Goal: Task Accomplishment & Management: Complete application form

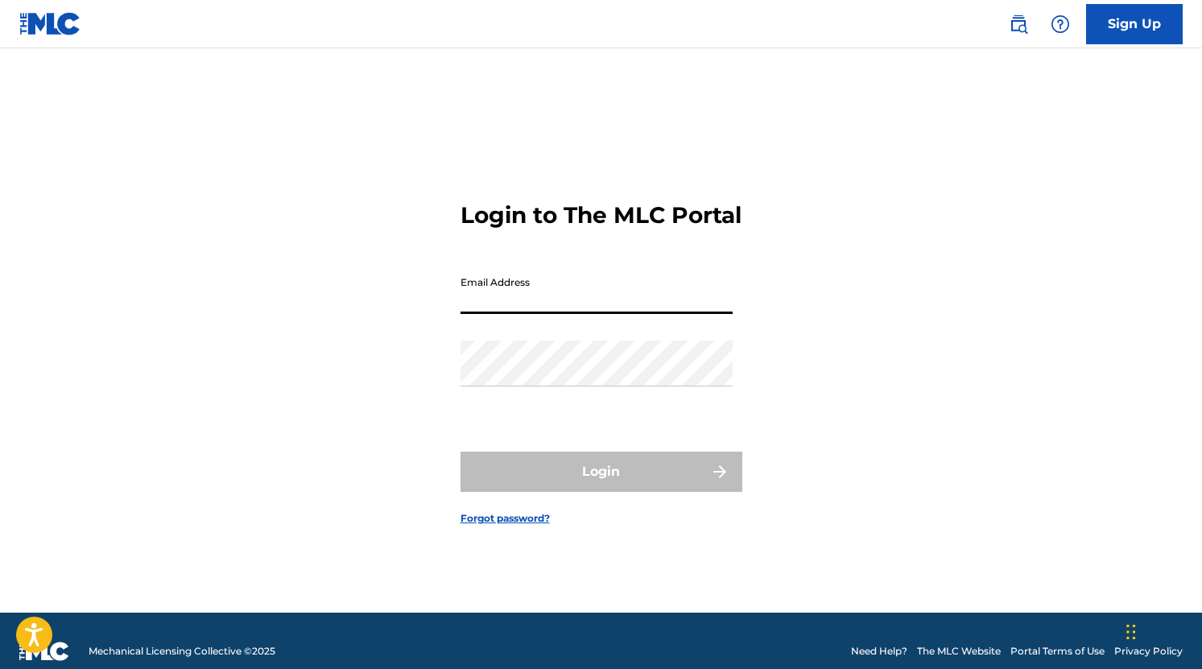
type input "[EMAIL_ADDRESS][DOMAIN_NAME]"
click at [596, 314] on input "[EMAIL_ADDRESS][DOMAIN_NAME]" at bounding box center [596, 291] width 272 height 46
click at [596, 314] on input "Email Address" at bounding box center [596, 291] width 272 height 46
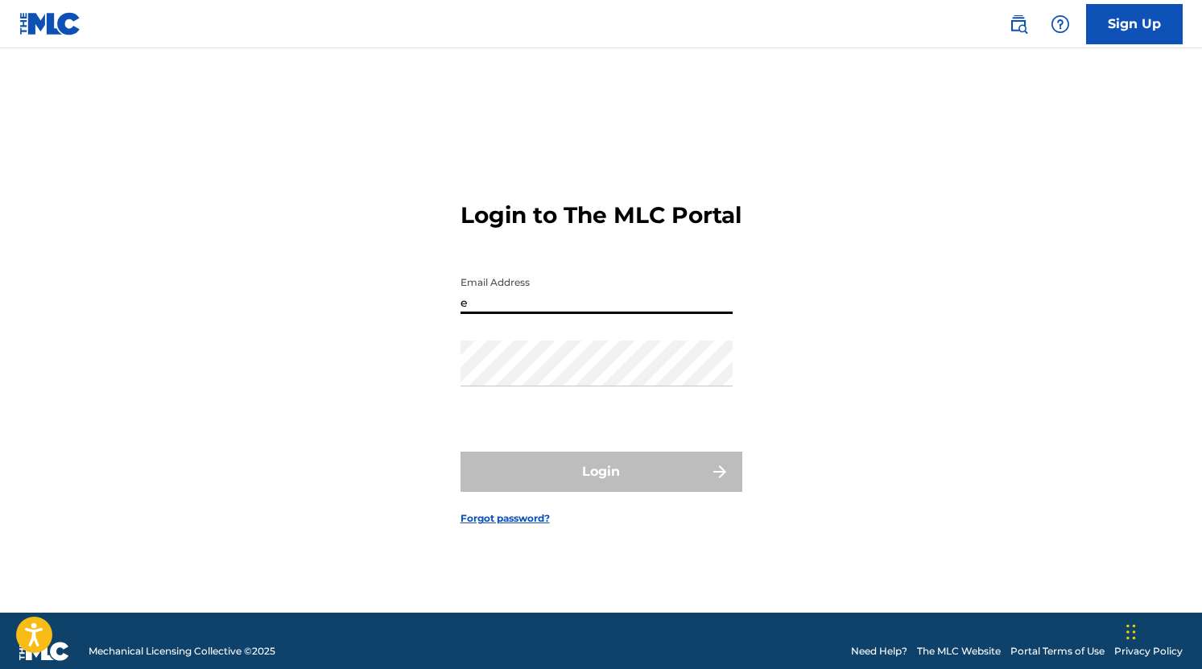
type input "[EMAIL_ADDRESS][DOMAIN_NAME]"
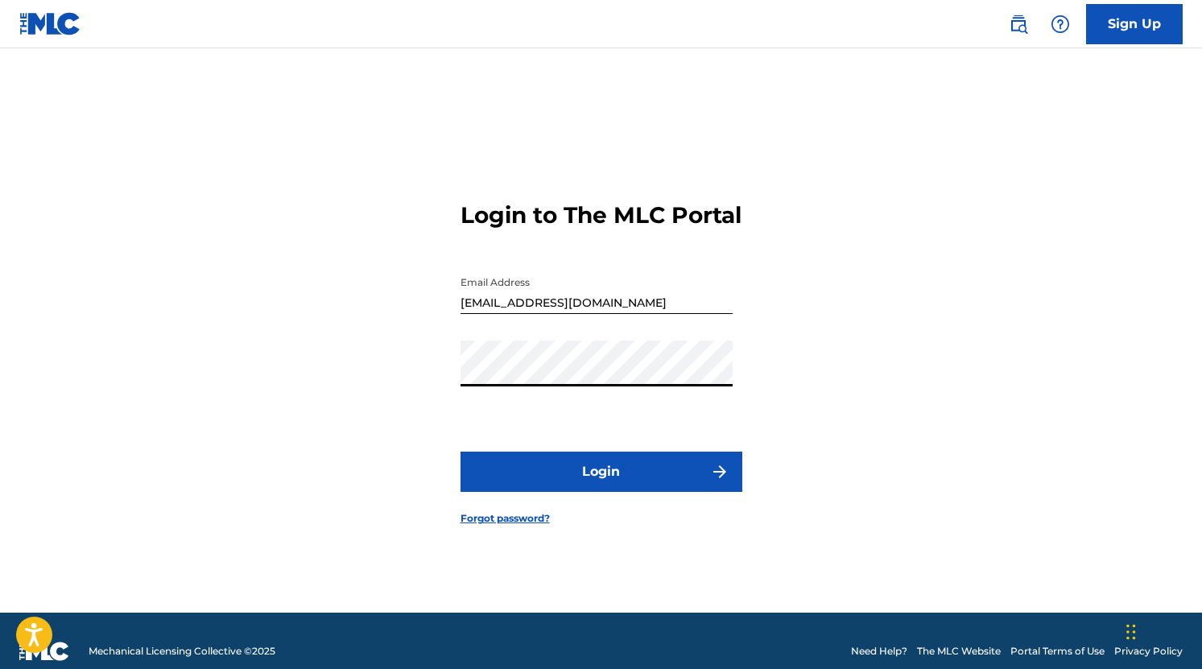
click at [579, 484] on button "Login" at bounding box center [601, 471] width 282 height 40
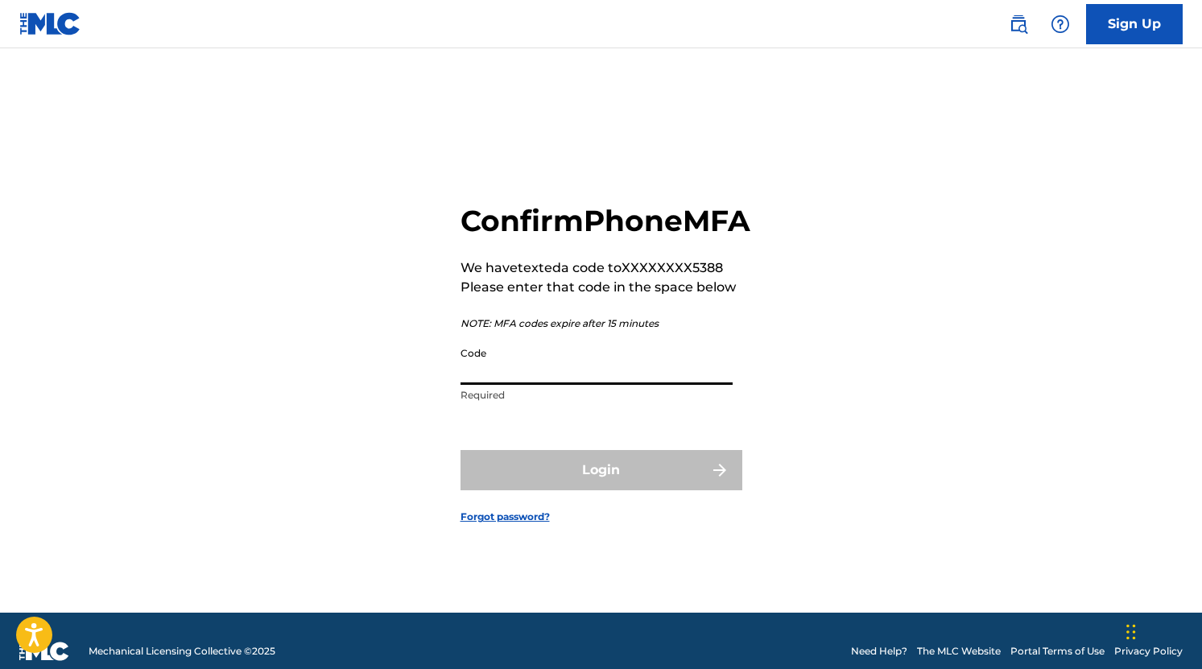
click at [532, 378] on input "Code" at bounding box center [596, 362] width 272 height 46
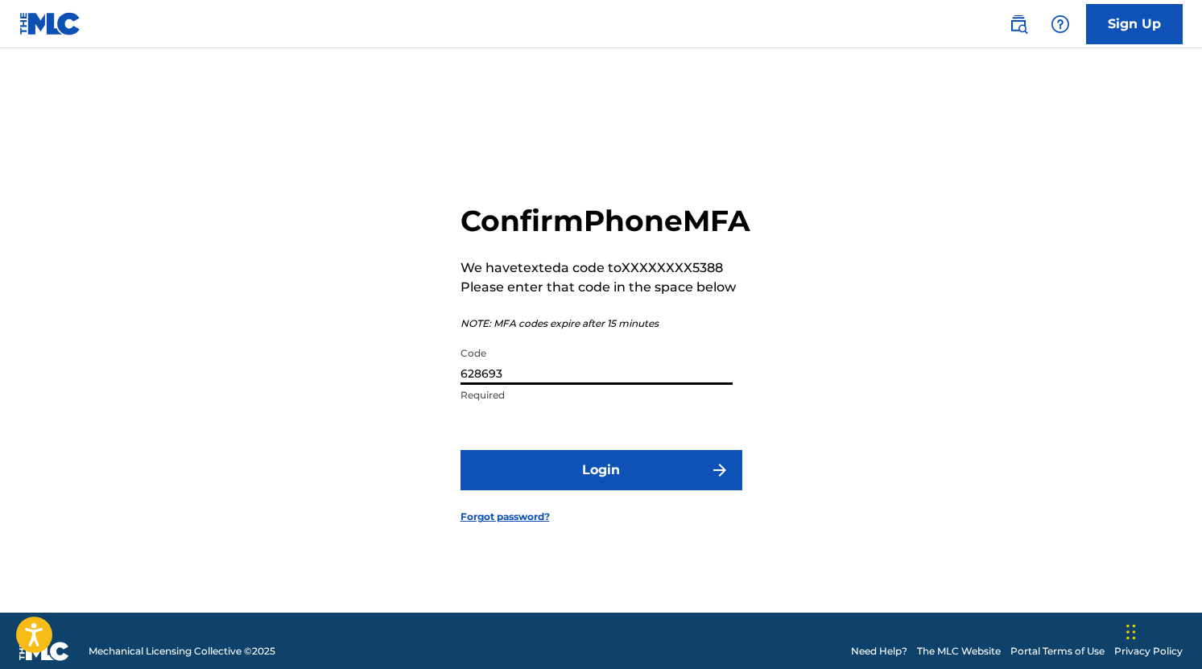
type input "628693"
click at [586, 488] on button "Login" at bounding box center [601, 470] width 282 height 40
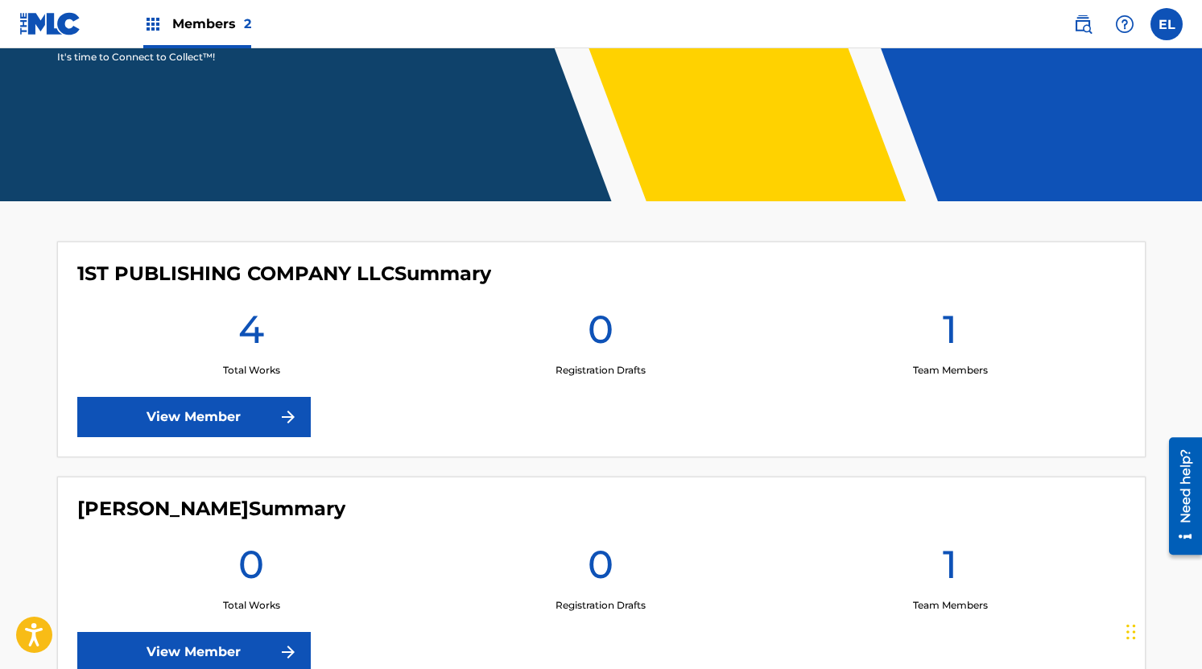
scroll to position [270, 0]
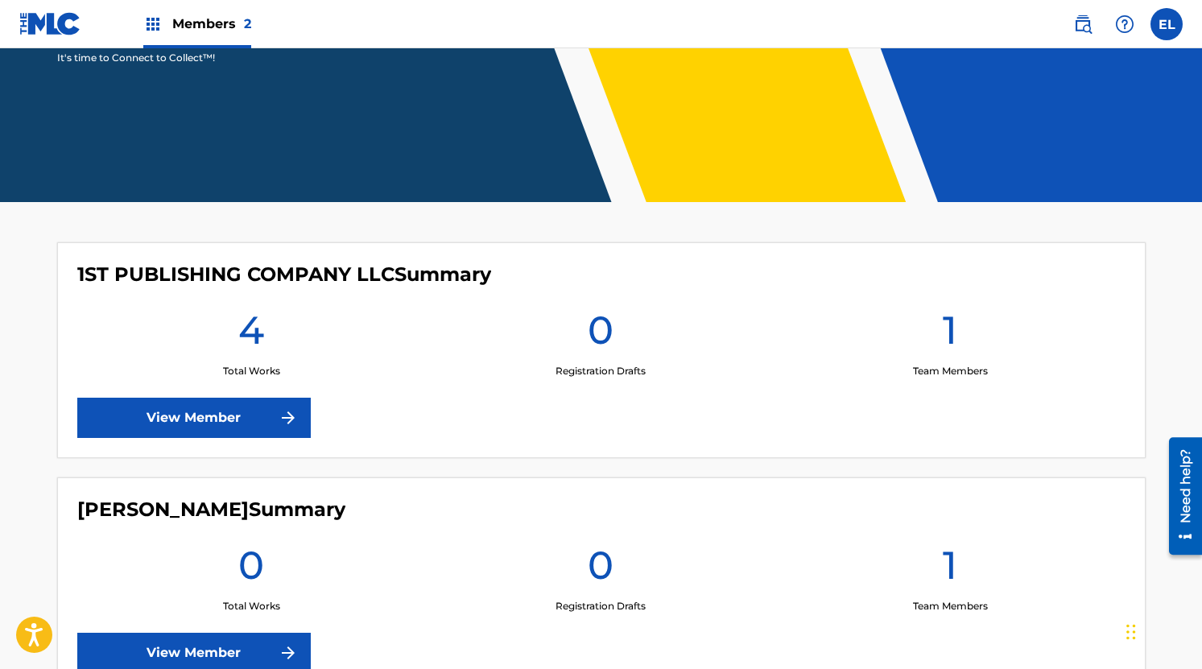
click at [258, 414] on link "View Member" at bounding box center [193, 418] width 233 height 40
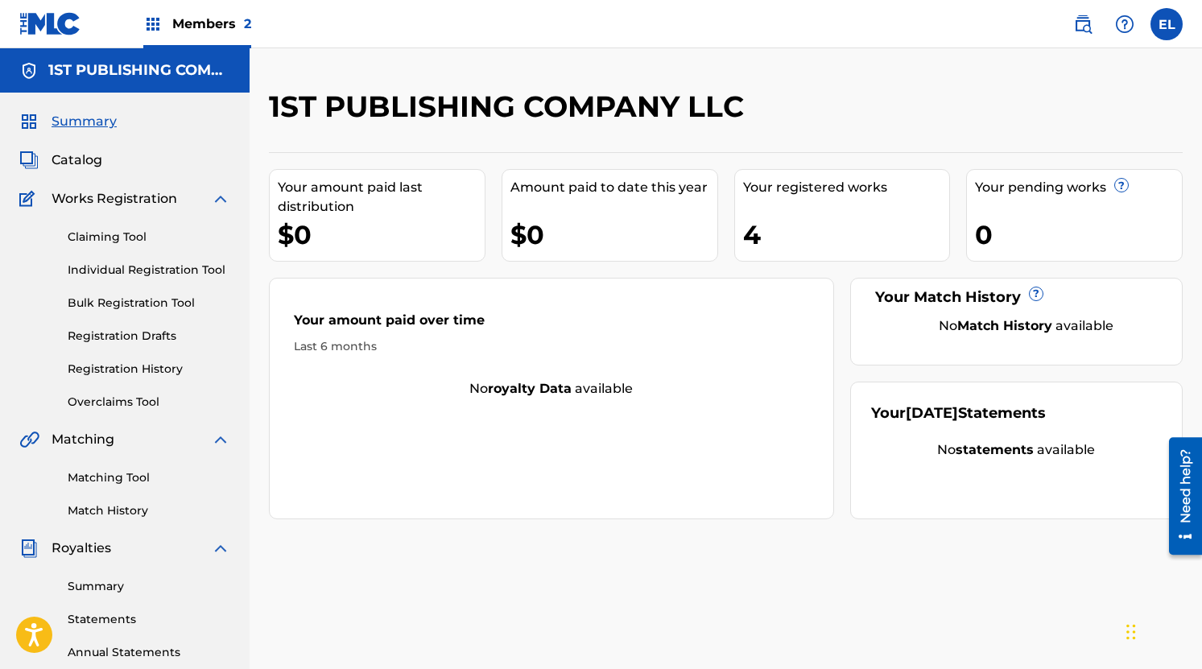
click at [135, 189] on span "Works Registration" at bounding box center [115, 198] width 126 height 19
click at [153, 270] on link "Individual Registration Tool" at bounding box center [149, 270] width 163 height 17
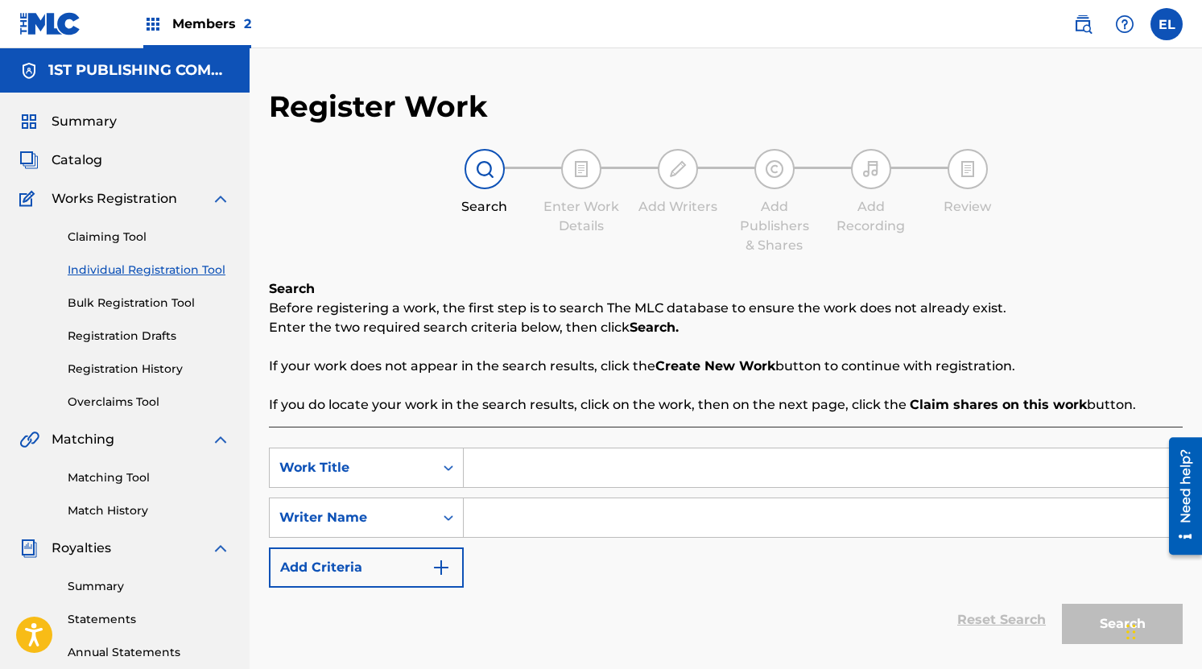
click at [101, 118] on span "Summary" at bounding box center [84, 121] width 65 height 19
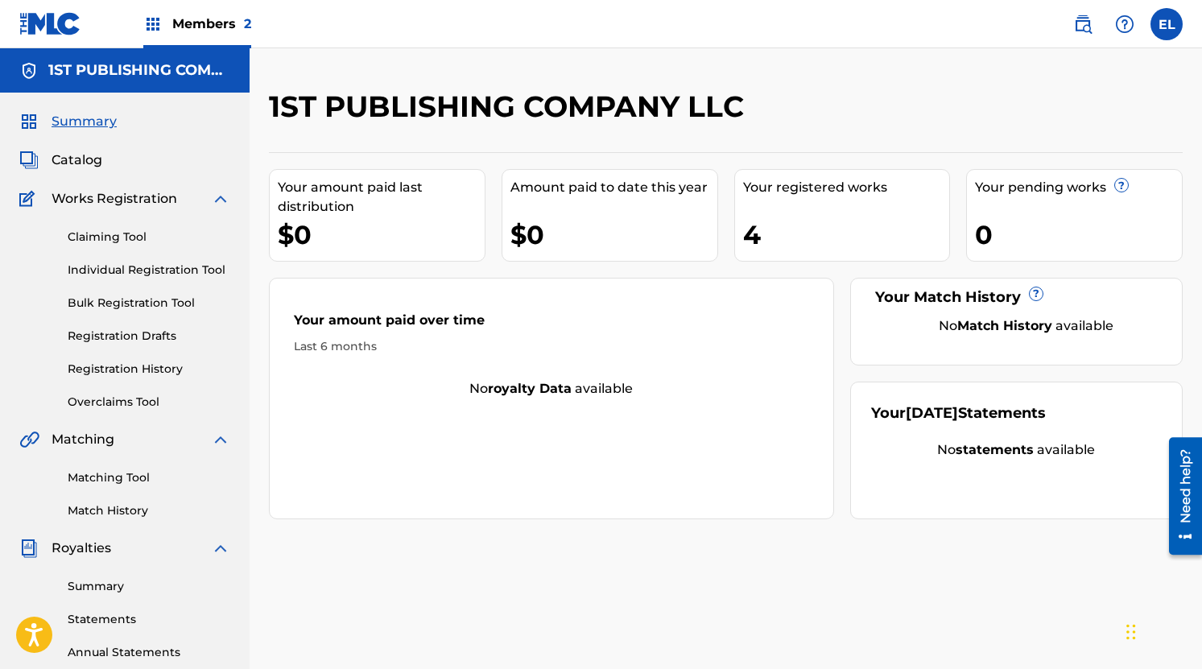
click at [90, 164] on span "Catalog" at bounding box center [77, 159] width 51 height 19
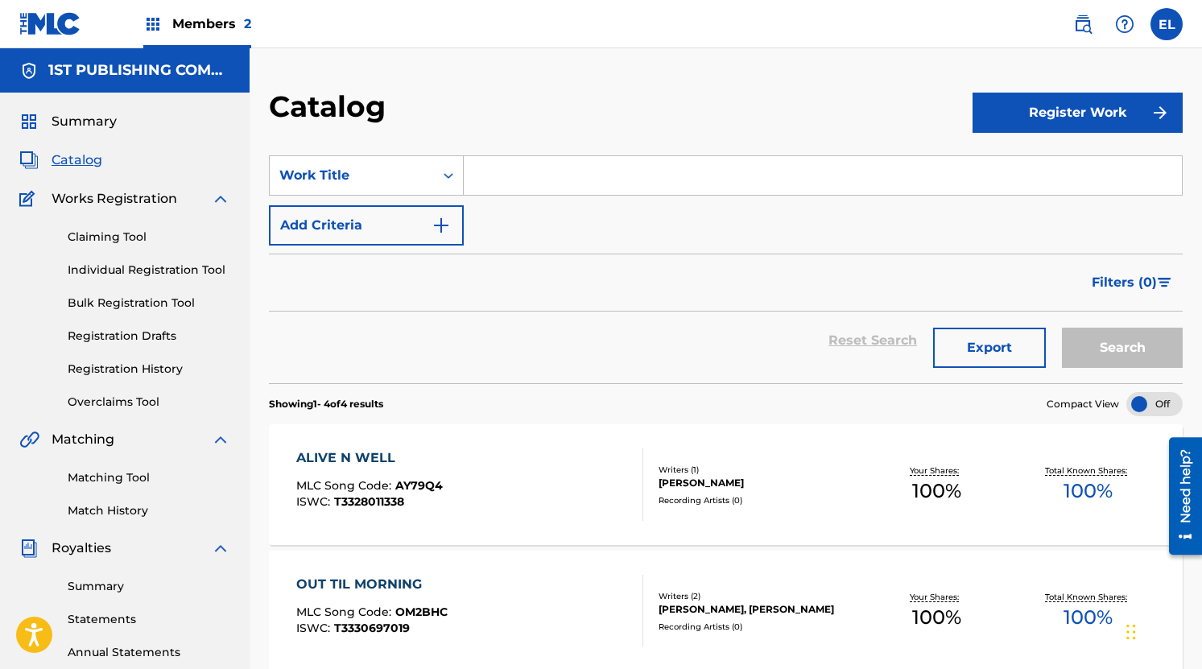
click at [1028, 106] on button "Register Work" at bounding box center [1077, 113] width 210 height 40
click at [1024, 164] on link "Individual" at bounding box center [1077, 165] width 210 height 39
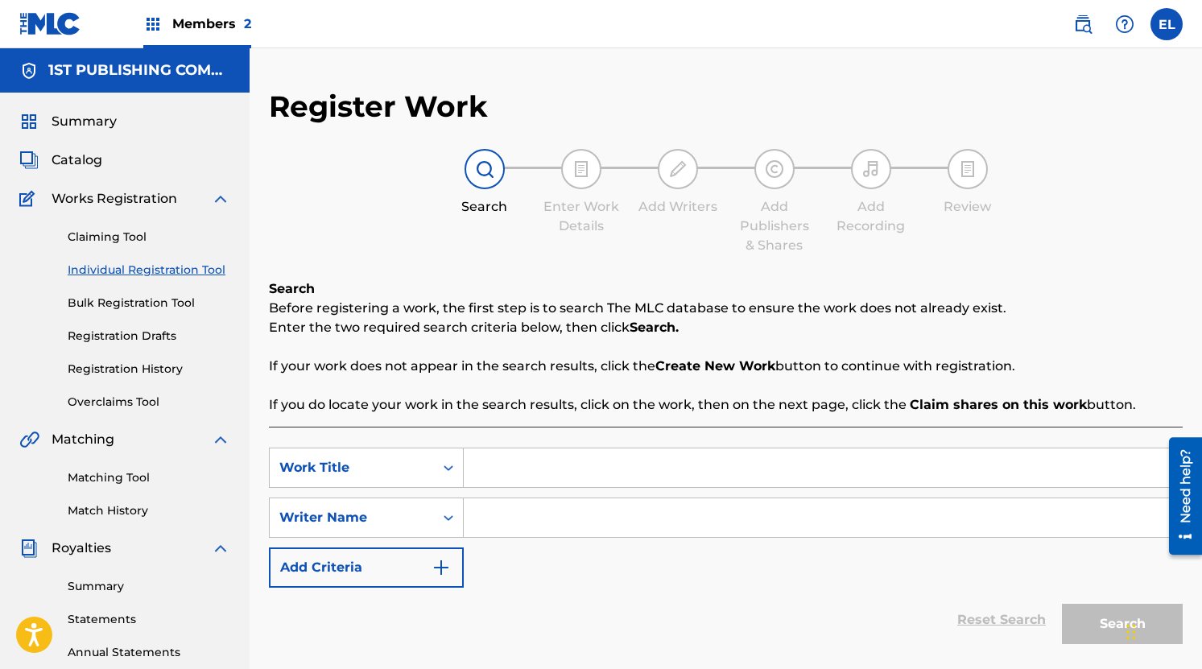
click at [549, 468] on input "Search Form" at bounding box center [823, 467] width 718 height 39
type input "People With People"
click at [521, 515] on input "Search Form" at bounding box center [823, 517] width 718 height 39
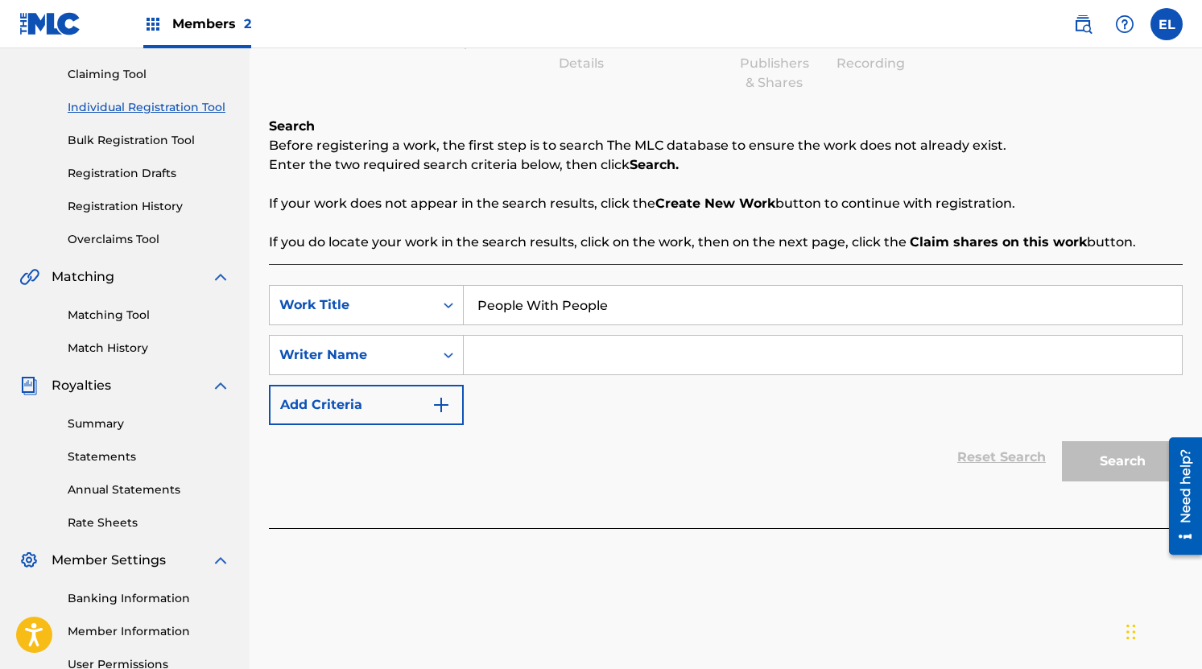
scroll to position [167, 0]
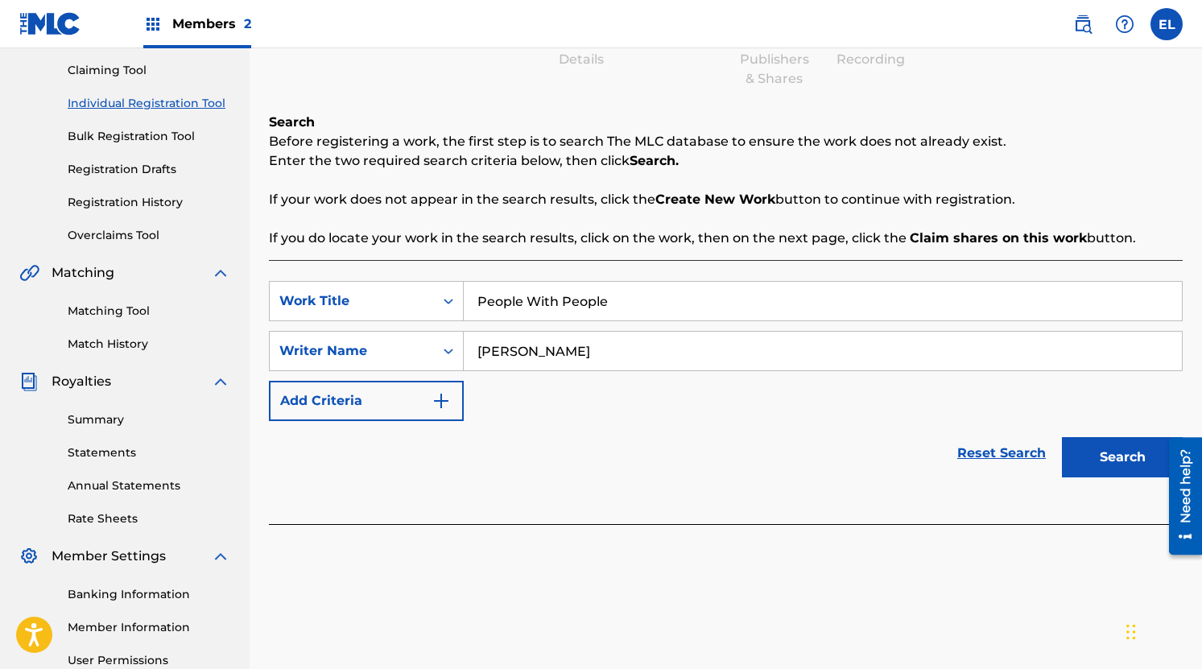
type input "[PERSON_NAME]"
click at [1089, 456] on button "Search" at bounding box center [1122, 457] width 121 height 40
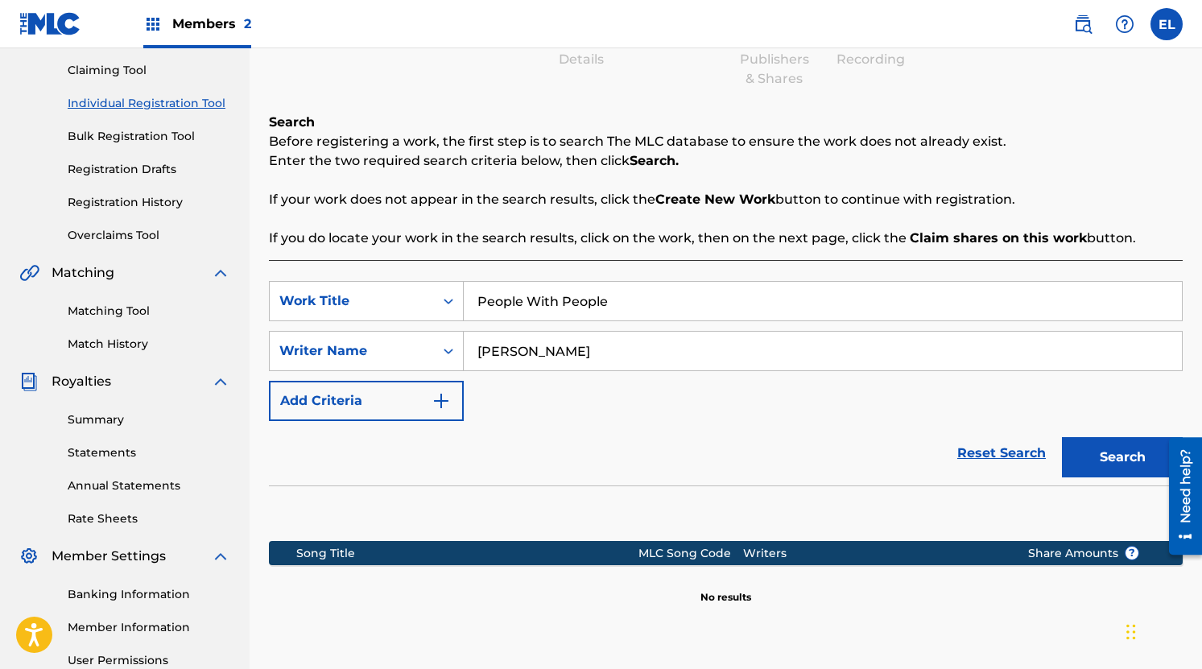
scroll to position [329, 0]
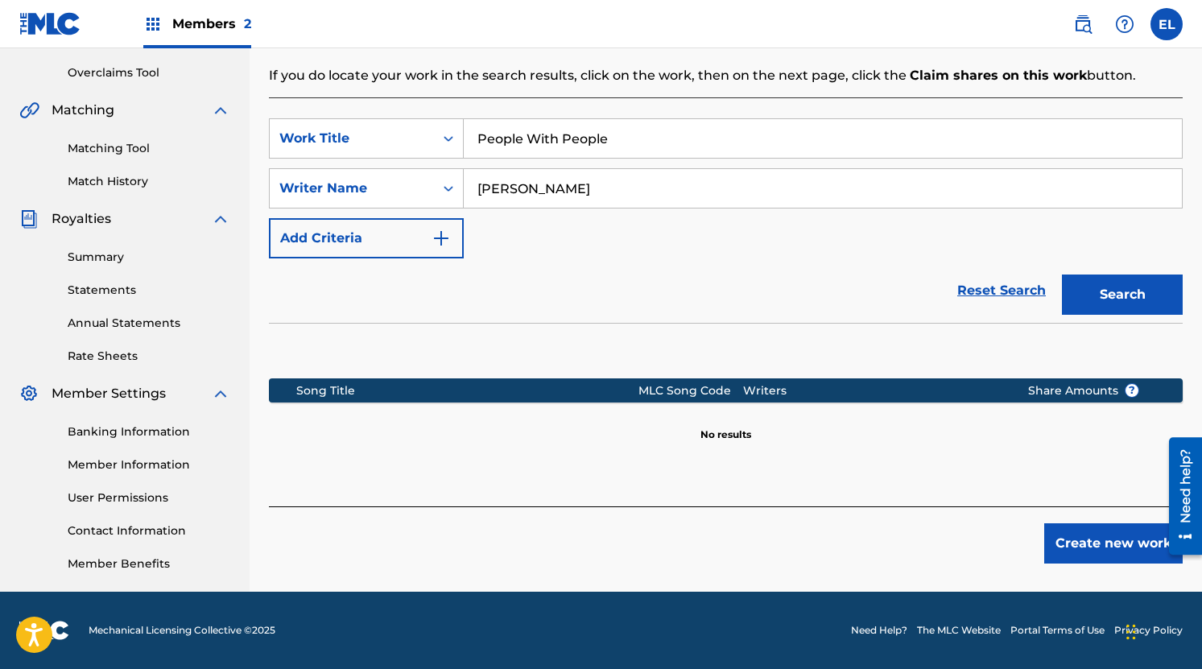
click at [1096, 547] on button "Create new work" at bounding box center [1113, 543] width 138 height 40
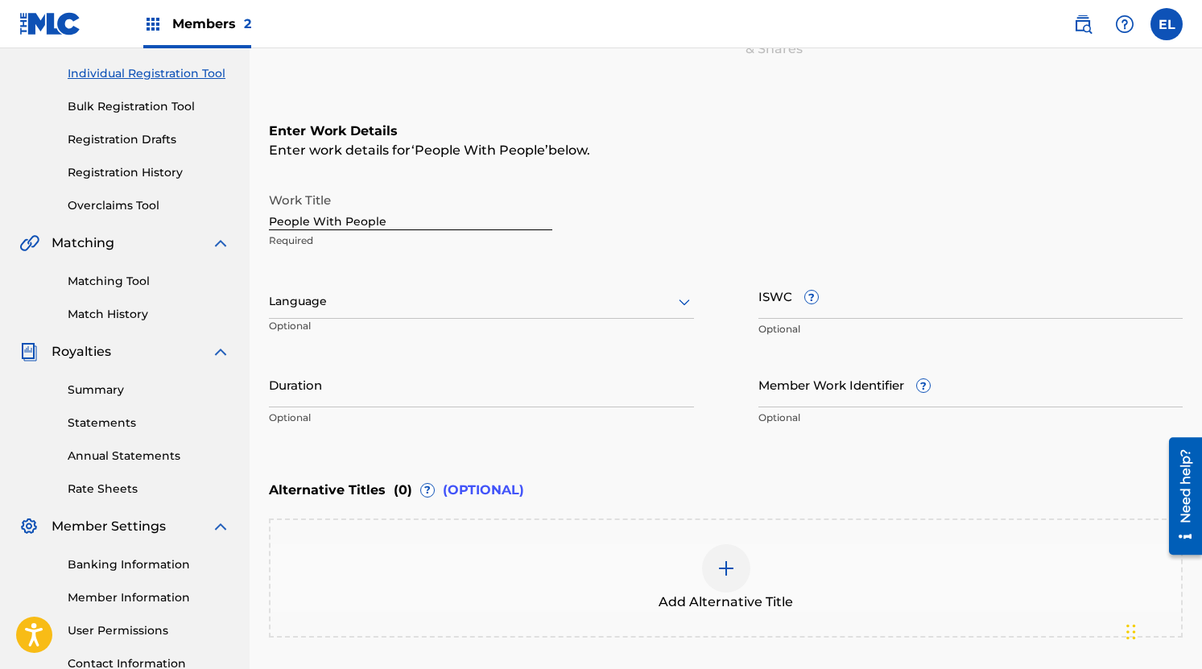
scroll to position [196, 0]
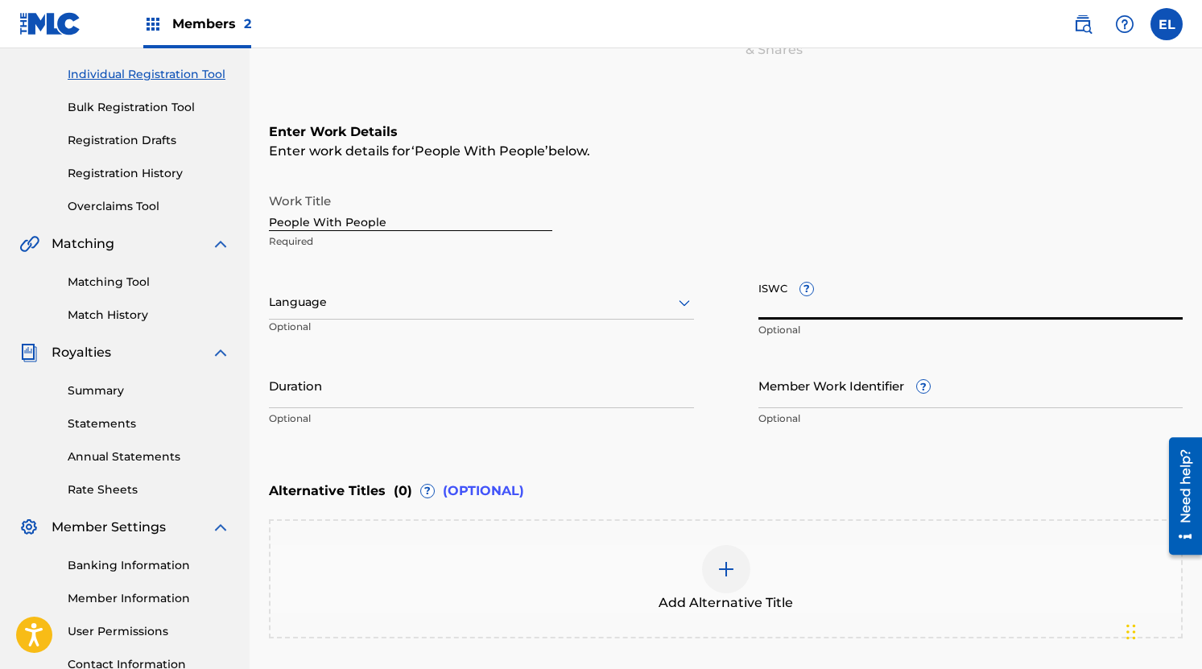
click at [779, 294] on input "ISWC ?" at bounding box center [970, 297] width 425 height 46
paste input "T3339810236"
type input "T3339810236"
click at [728, 118] on div "Enter Work Details Enter work details for ‘ People With People ’ below. Work Ti…" at bounding box center [725, 279] width 913 height 390
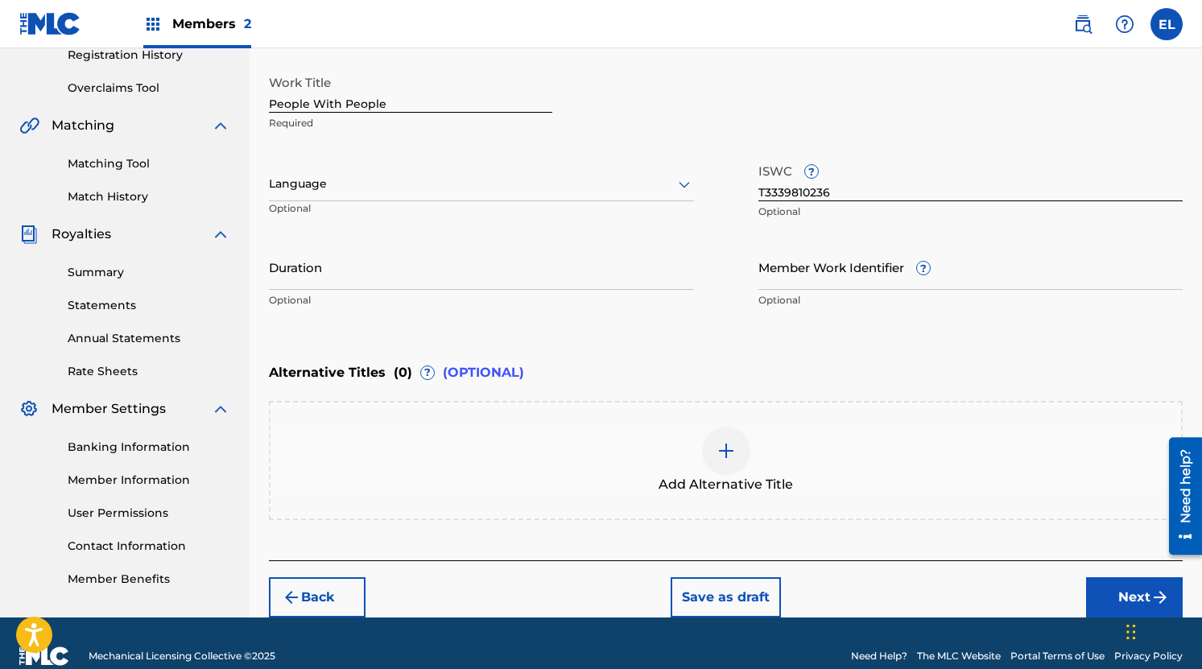
scroll to position [312, 0]
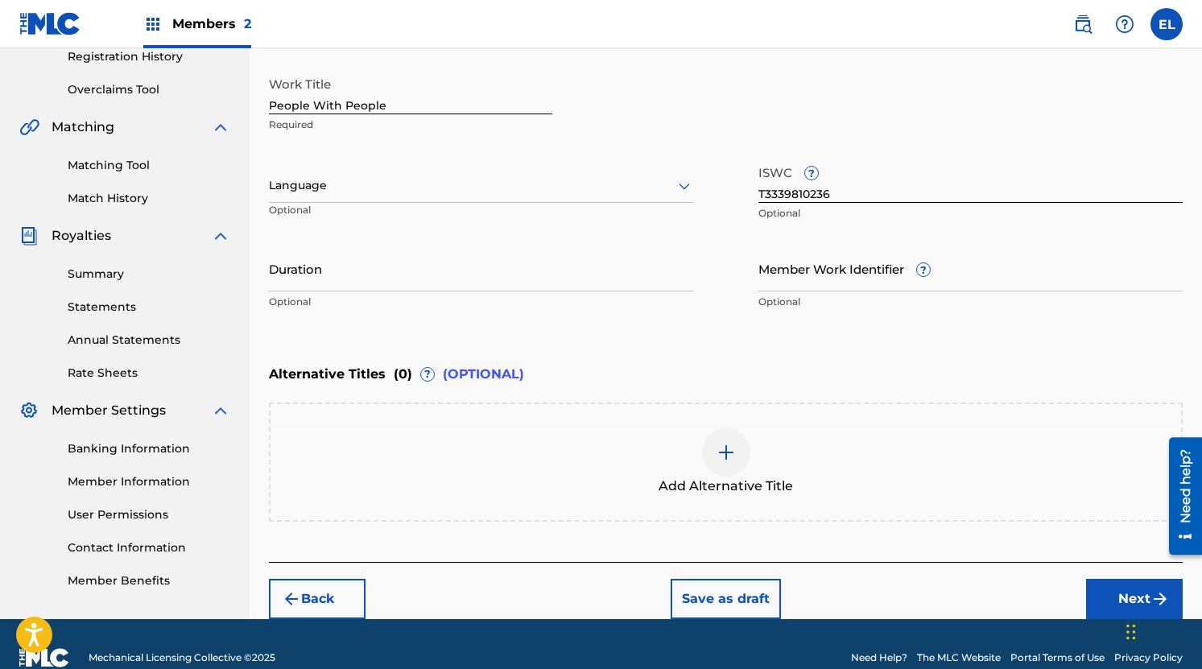
click at [1111, 593] on button "Next" at bounding box center [1134, 599] width 97 height 40
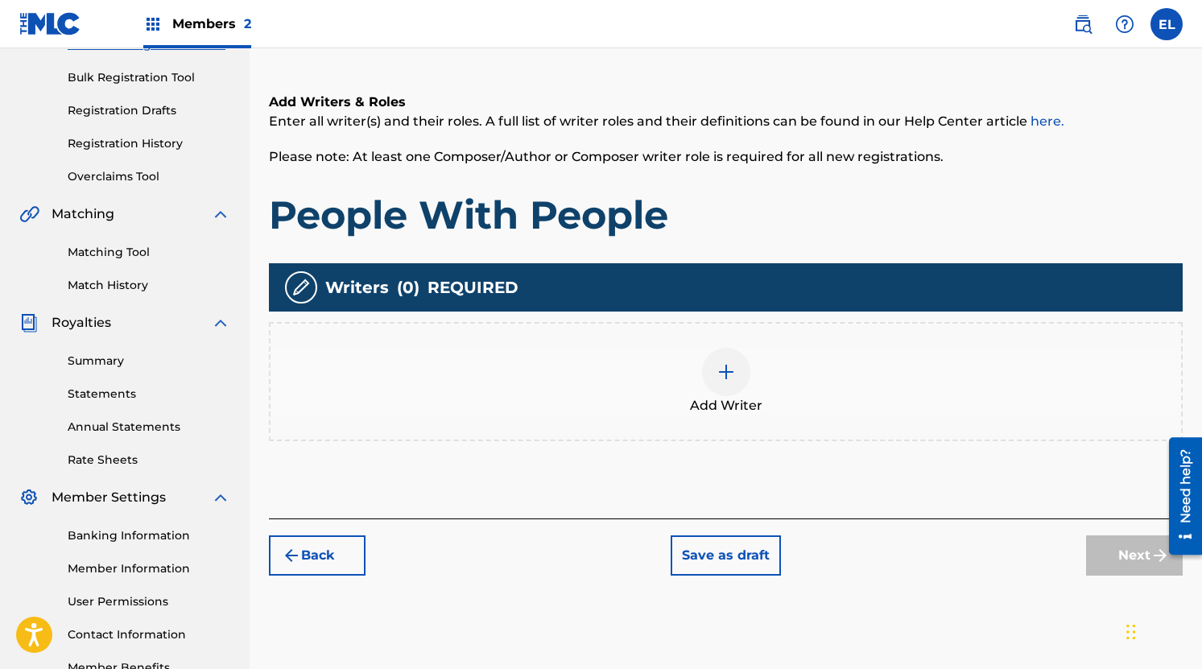
scroll to position [226, 0]
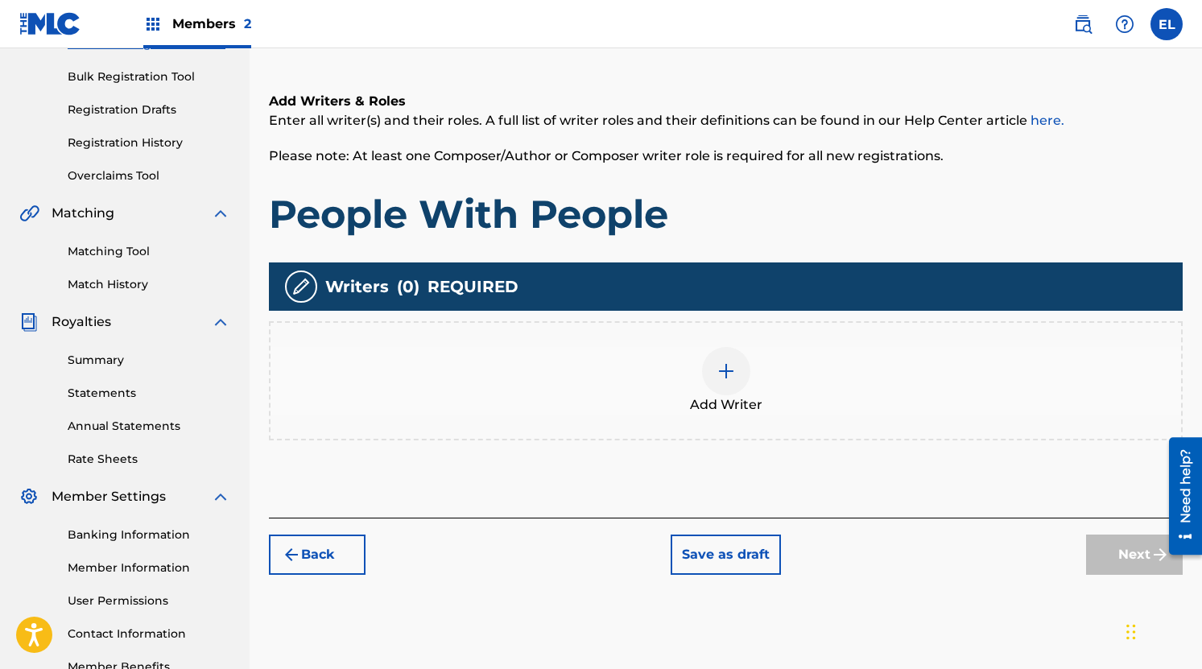
click at [701, 352] on div "Add Writer" at bounding box center [725, 381] width 910 height 68
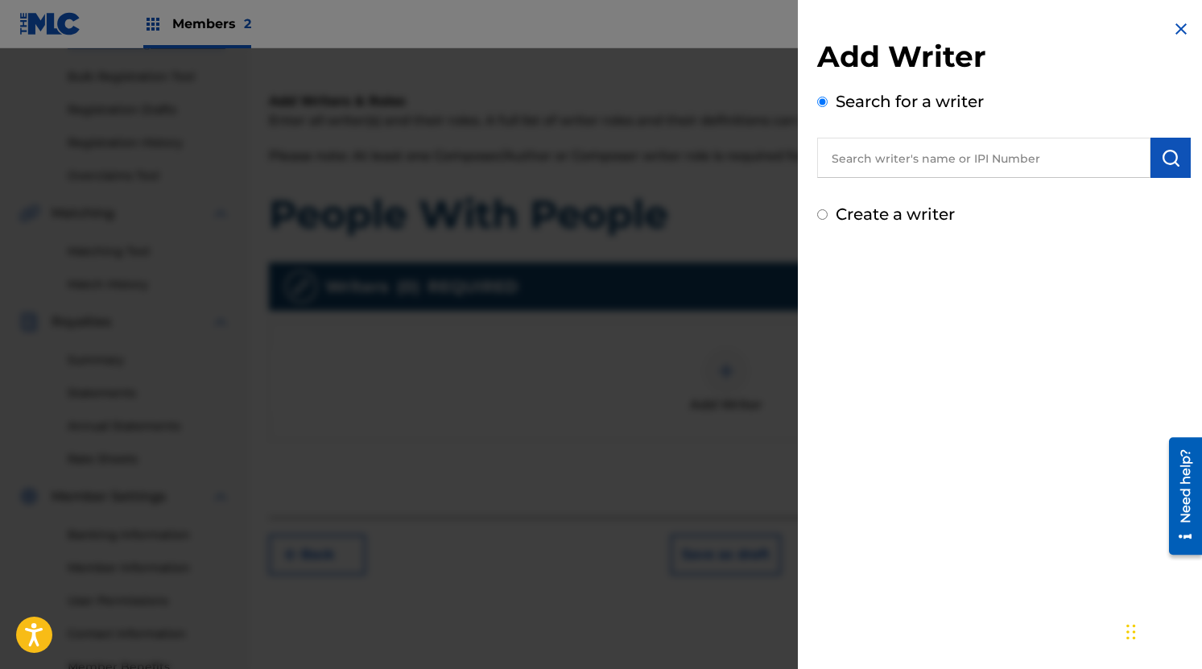
click at [875, 153] on input "text" at bounding box center [983, 158] width 333 height 40
paste input "1294524633"
type input "1294524633"
click at [1161, 164] on img "submit" at bounding box center [1170, 157] width 19 height 19
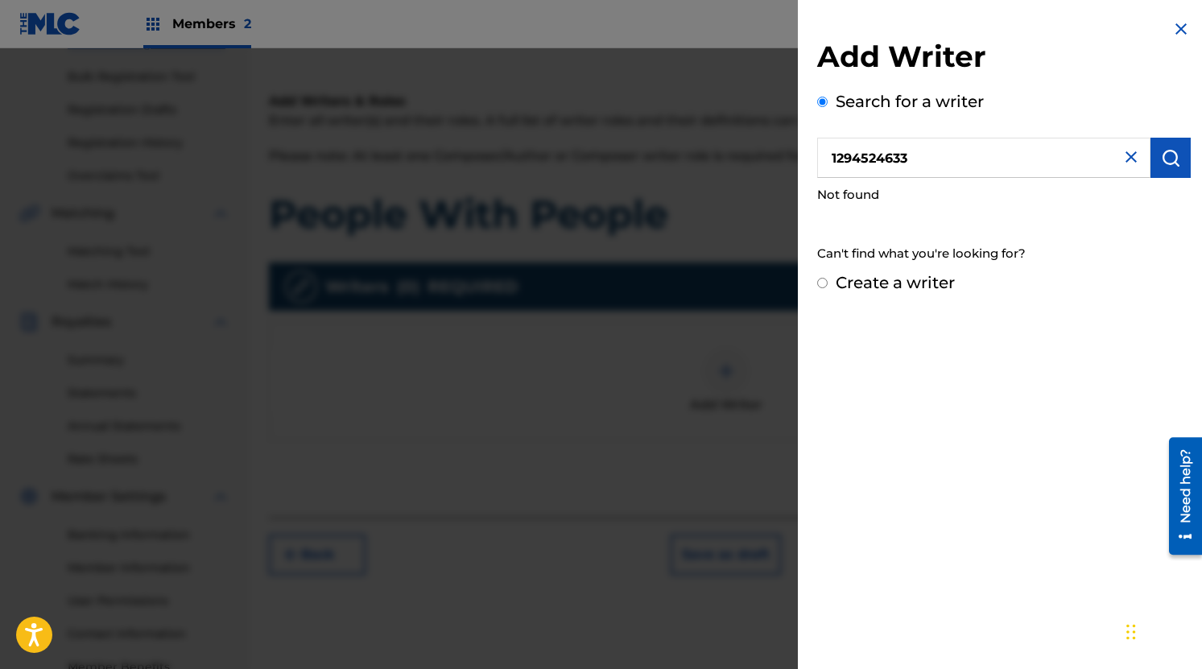
click at [1087, 166] on input "1294524633" at bounding box center [983, 158] width 333 height 40
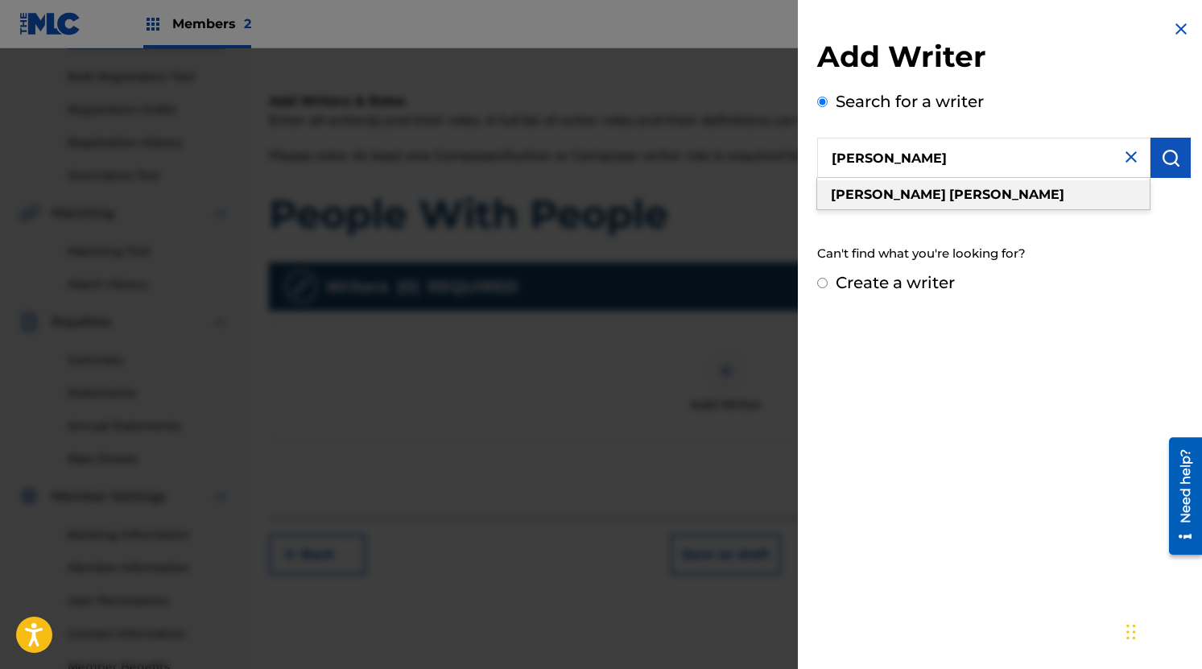
type input "[PERSON_NAME]"
click at [1033, 187] on div "[PERSON_NAME]" at bounding box center [983, 194] width 332 height 29
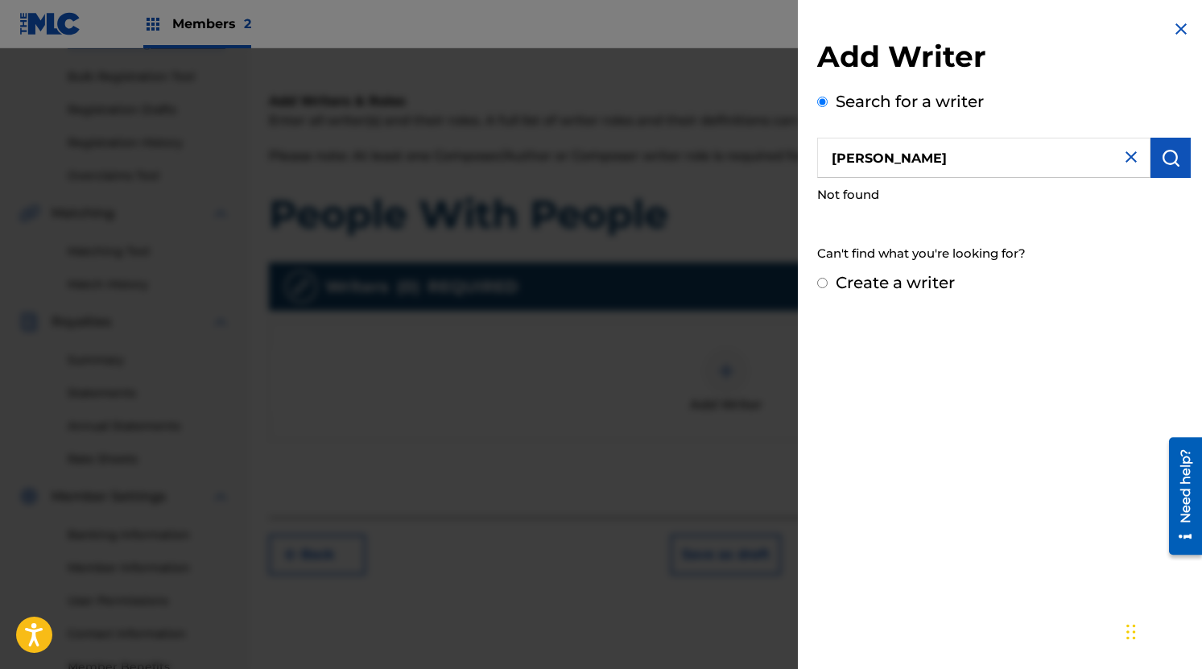
click at [1160, 169] on button "submit" at bounding box center [1170, 158] width 40 height 40
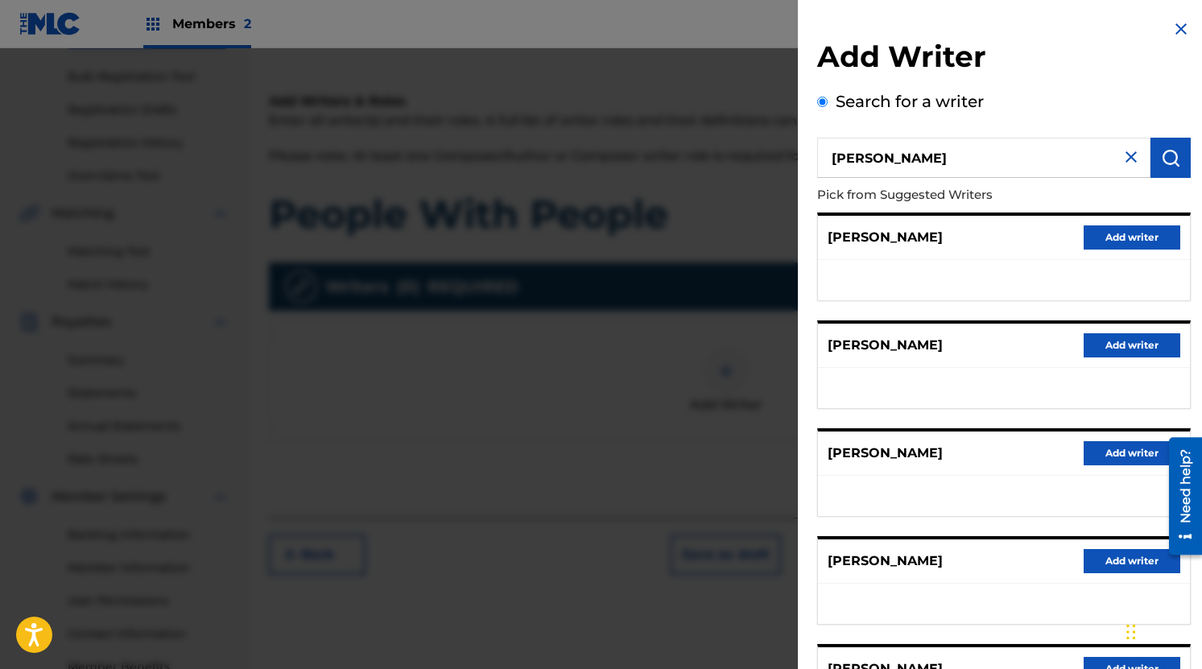
scroll to position [165, 0]
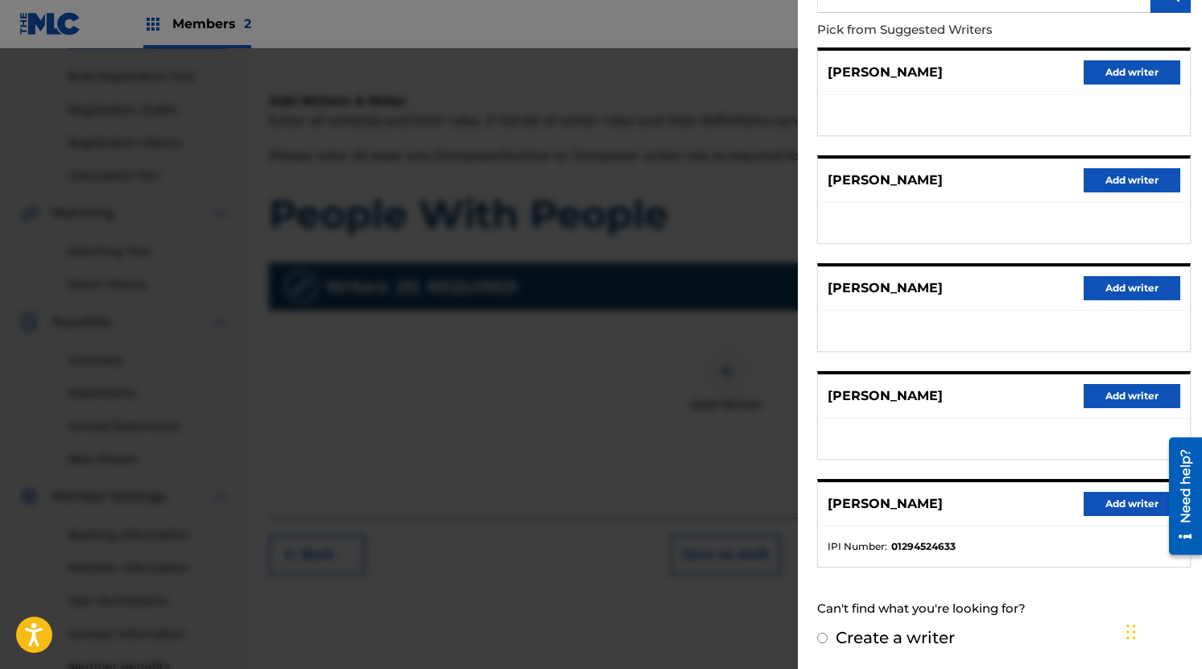
click at [1088, 493] on button "Add writer" at bounding box center [1131, 504] width 97 height 24
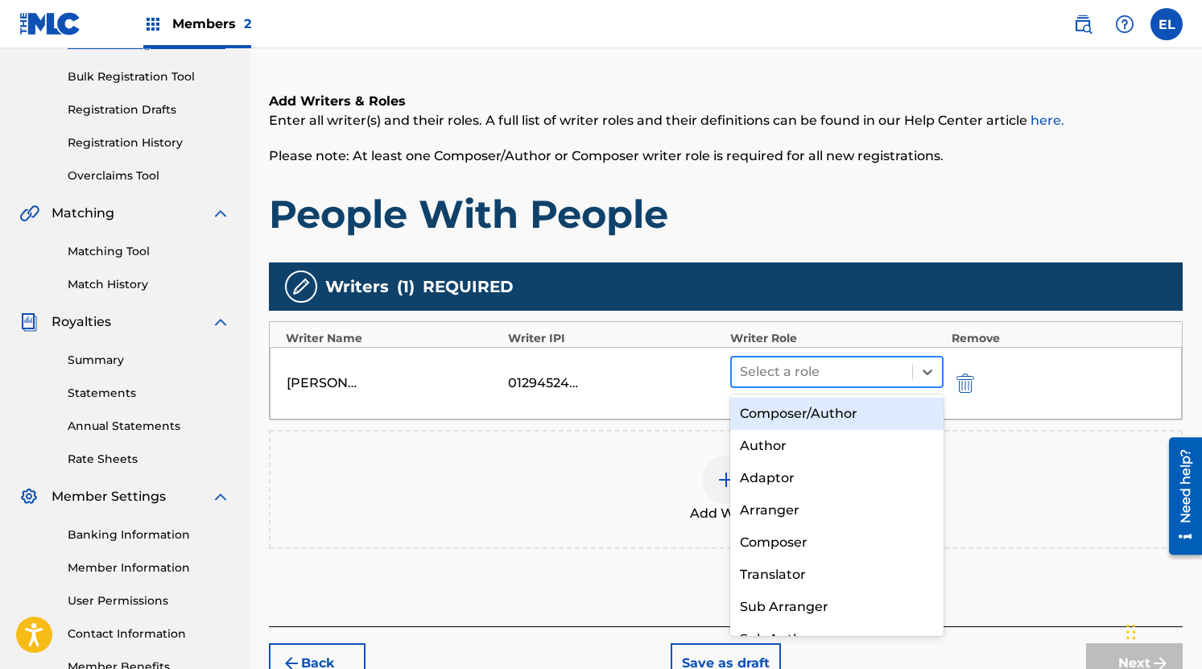
click at [867, 376] on div at bounding box center [822, 372] width 164 height 23
click at [818, 420] on div "Composer/Author" at bounding box center [836, 414] width 213 height 32
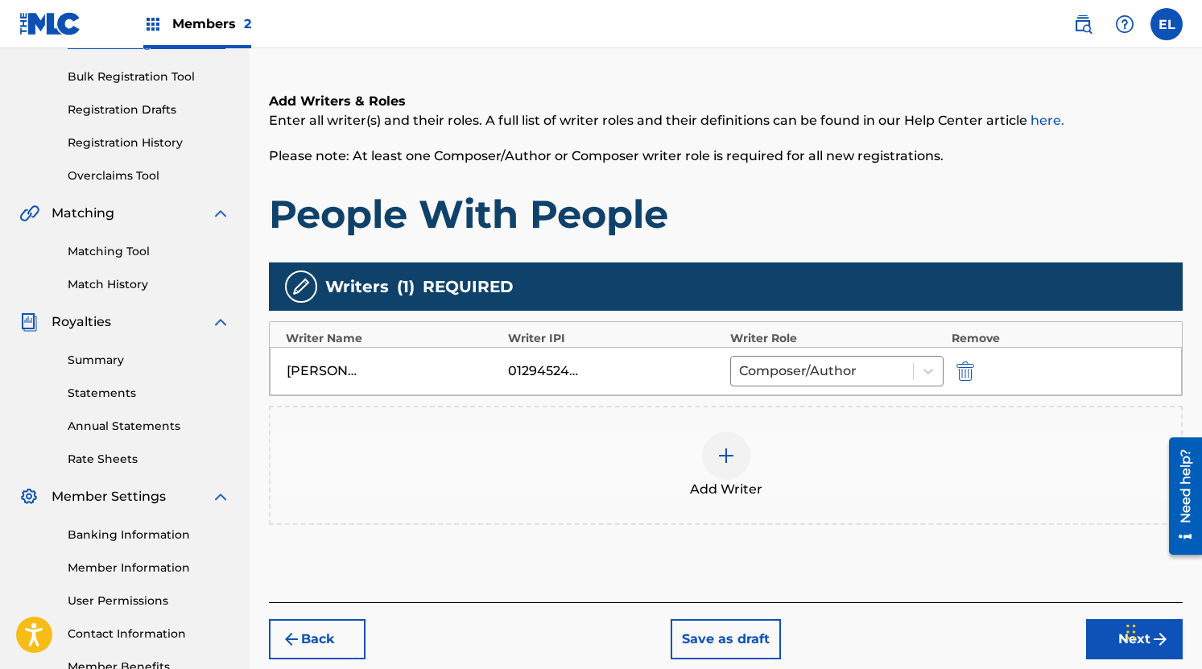
scroll to position [329, 0]
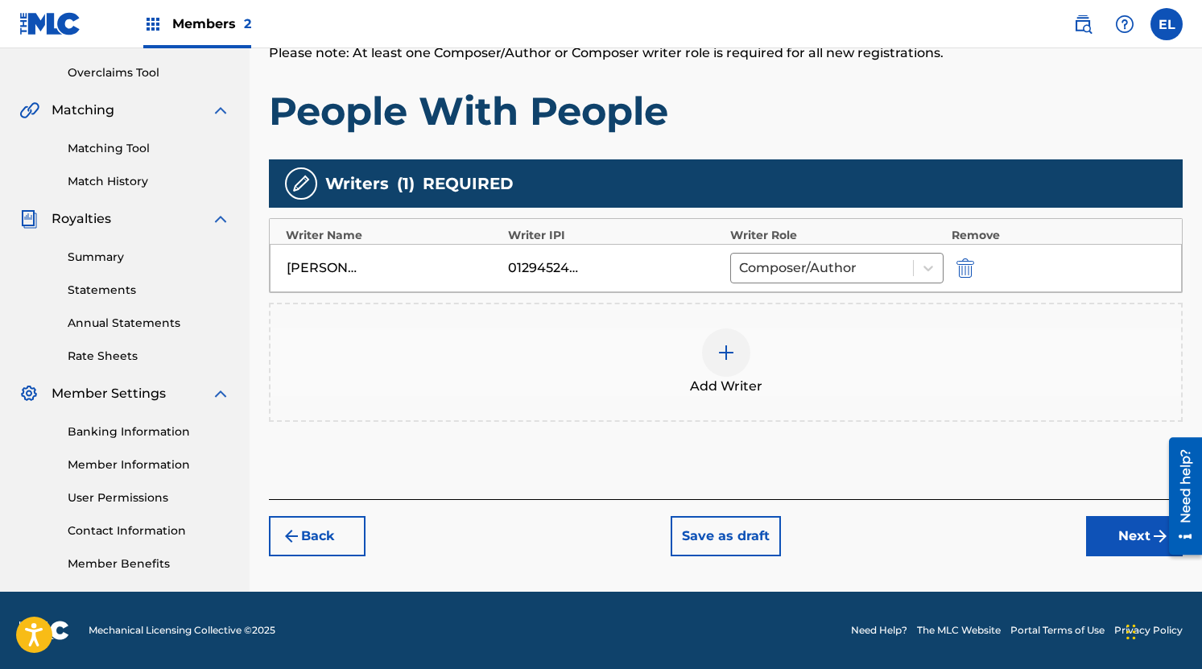
click at [1115, 539] on button "Next" at bounding box center [1134, 536] width 97 height 40
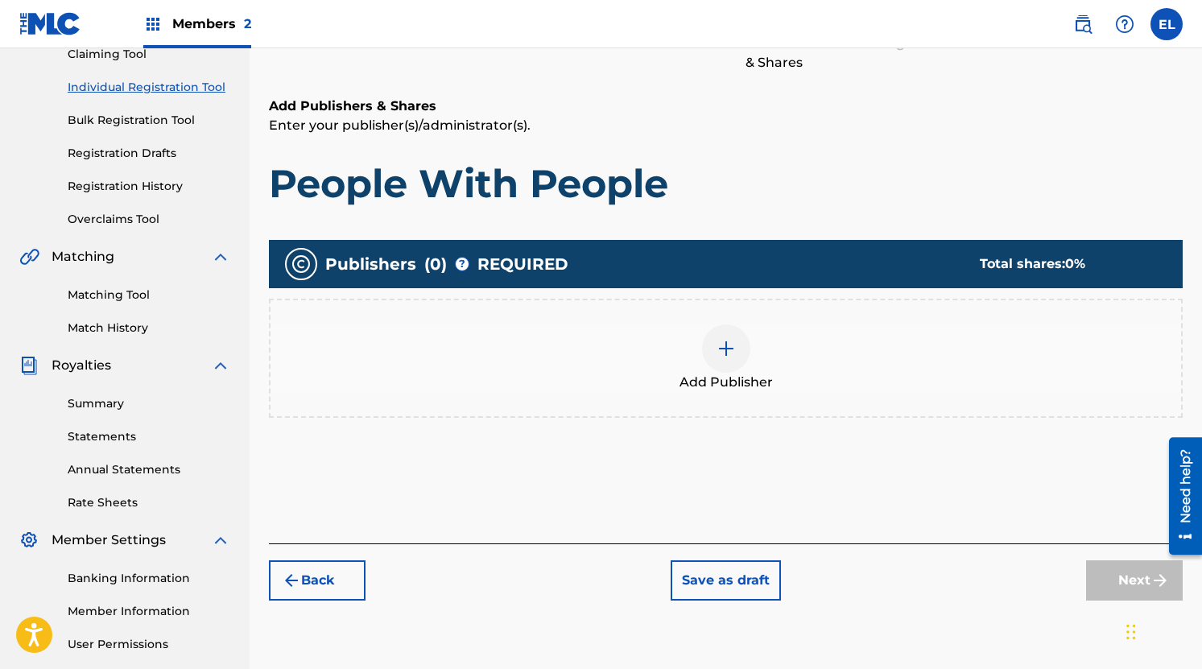
scroll to position [216, 0]
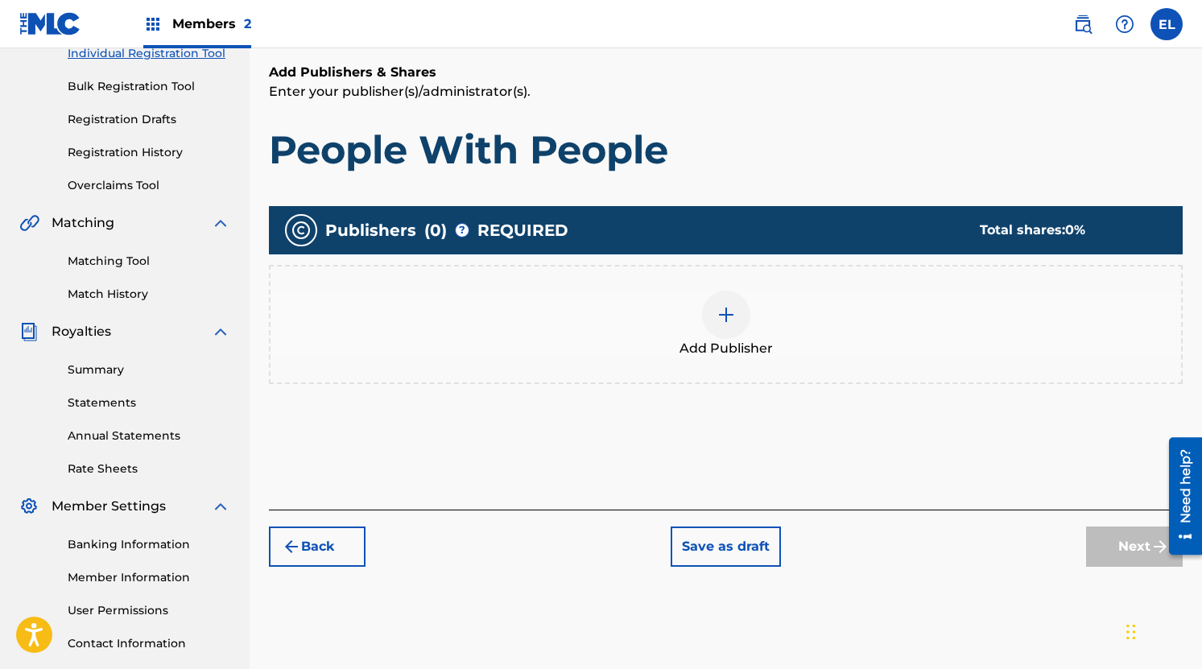
click at [731, 314] on img at bounding box center [725, 314] width 19 height 19
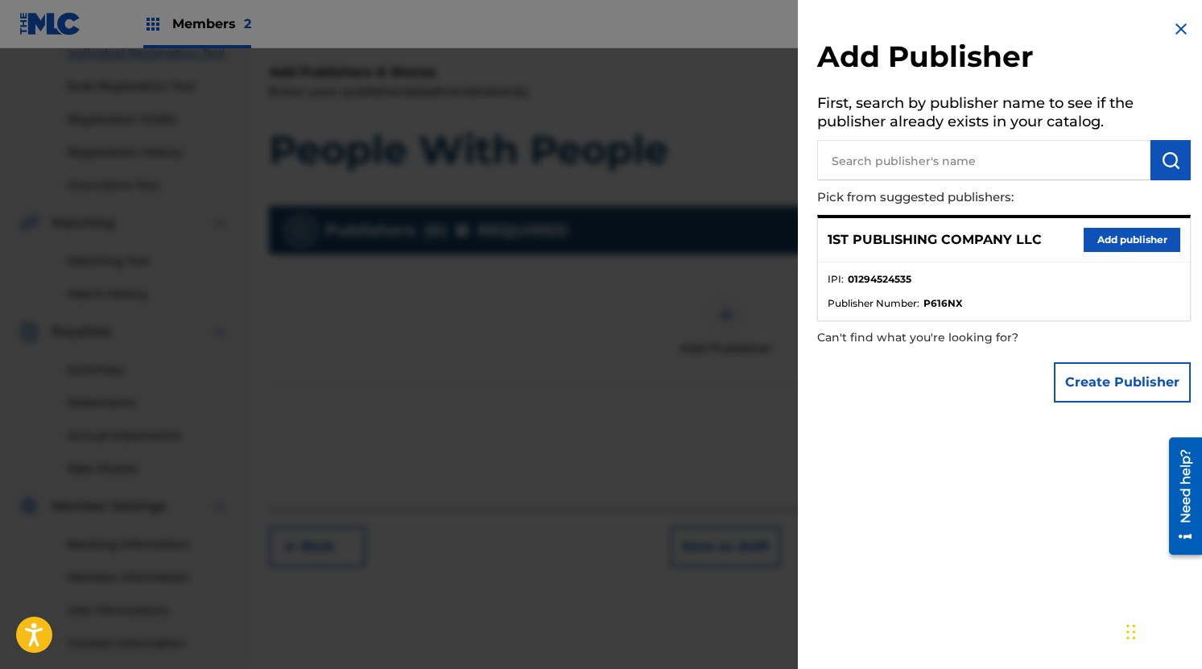
click at [1109, 241] on button "Add publisher" at bounding box center [1131, 240] width 97 height 24
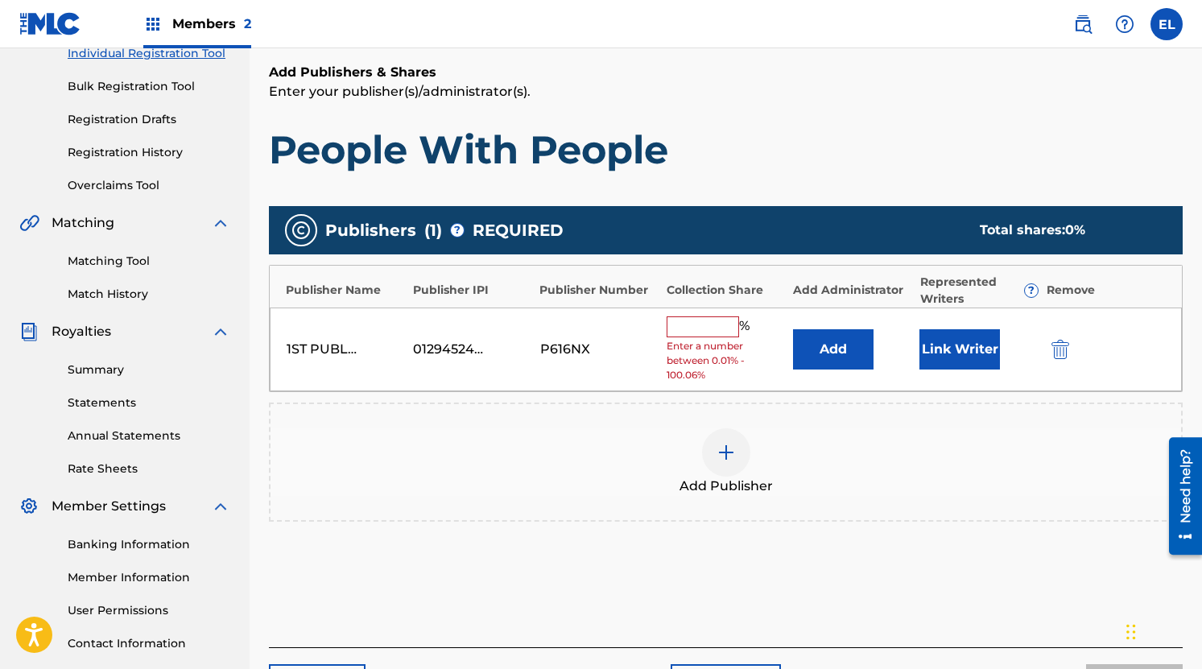
click at [707, 319] on input "text" at bounding box center [702, 326] width 72 height 21
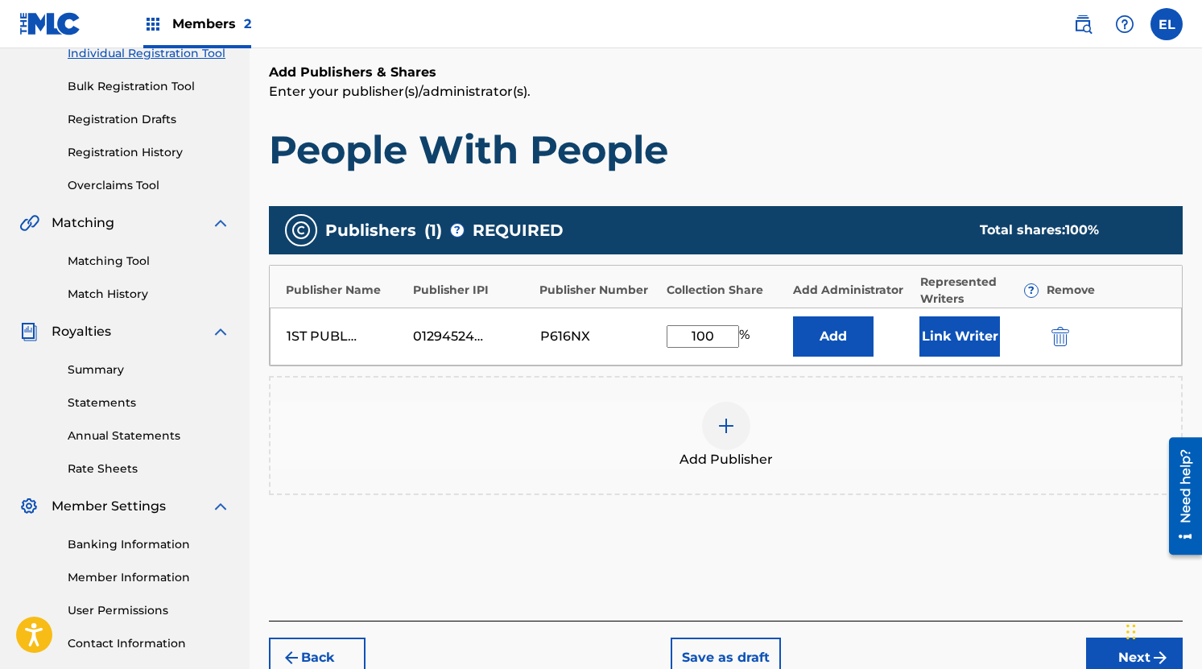
type input "100"
click at [956, 535] on div "Publishers ( 1 ) ? REQUIRED Total shares: 100 % Publisher Name Publisher IPI Pu…" at bounding box center [725, 374] width 913 height 352
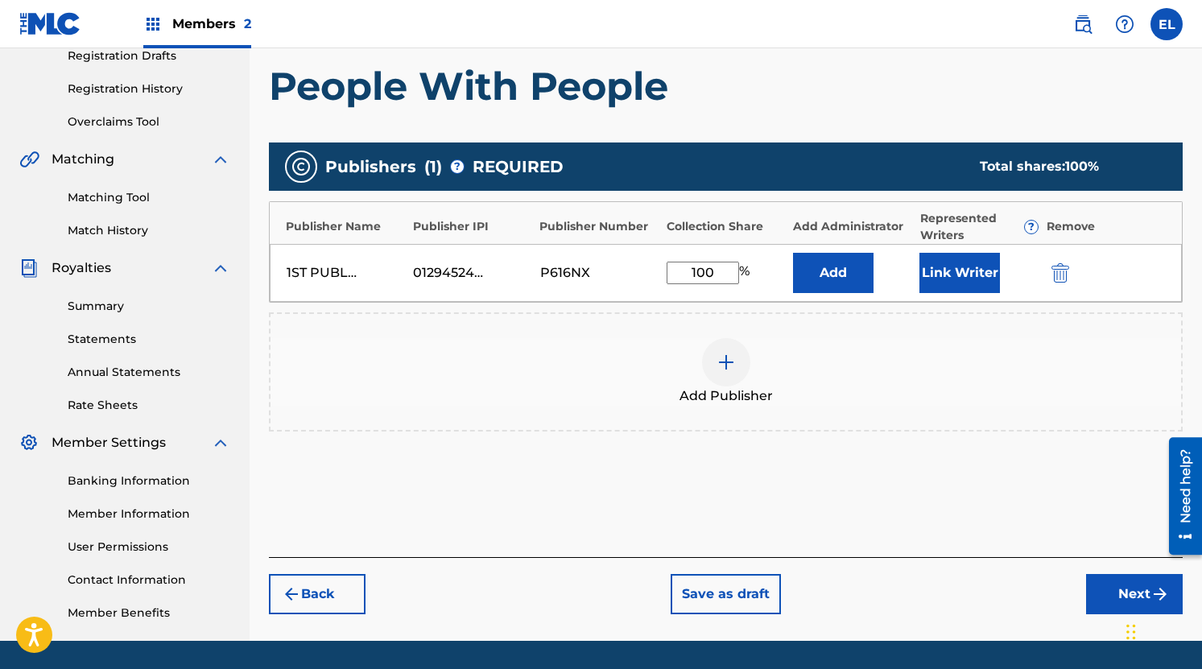
scroll to position [329, 0]
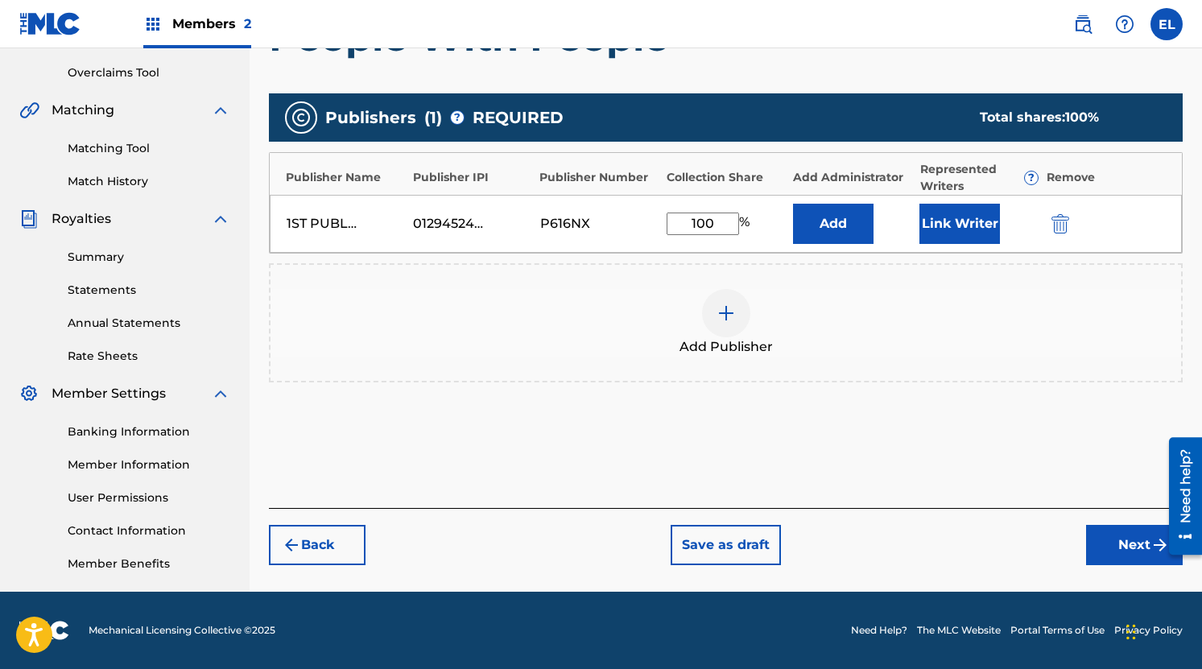
click at [1132, 549] on button "Next" at bounding box center [1134, 545] width 97 height 40
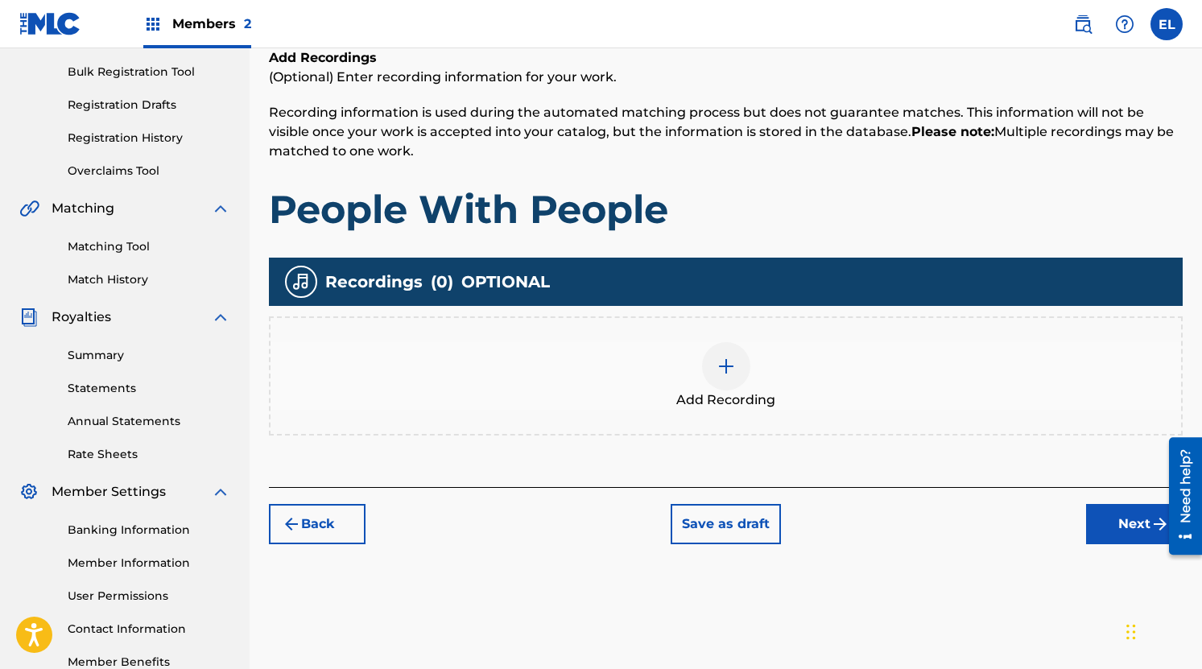
scroll to position [232, 0]
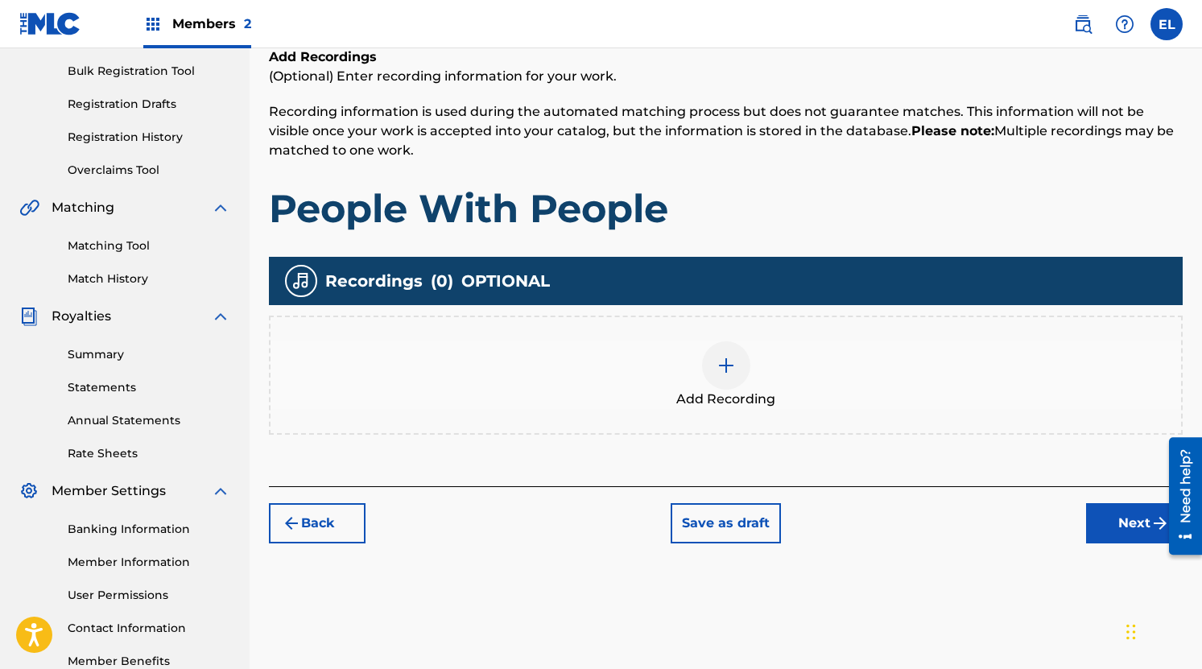
click at [1112, 521] on button "Next" at bounding box center [1134, 523] width 97 height 40
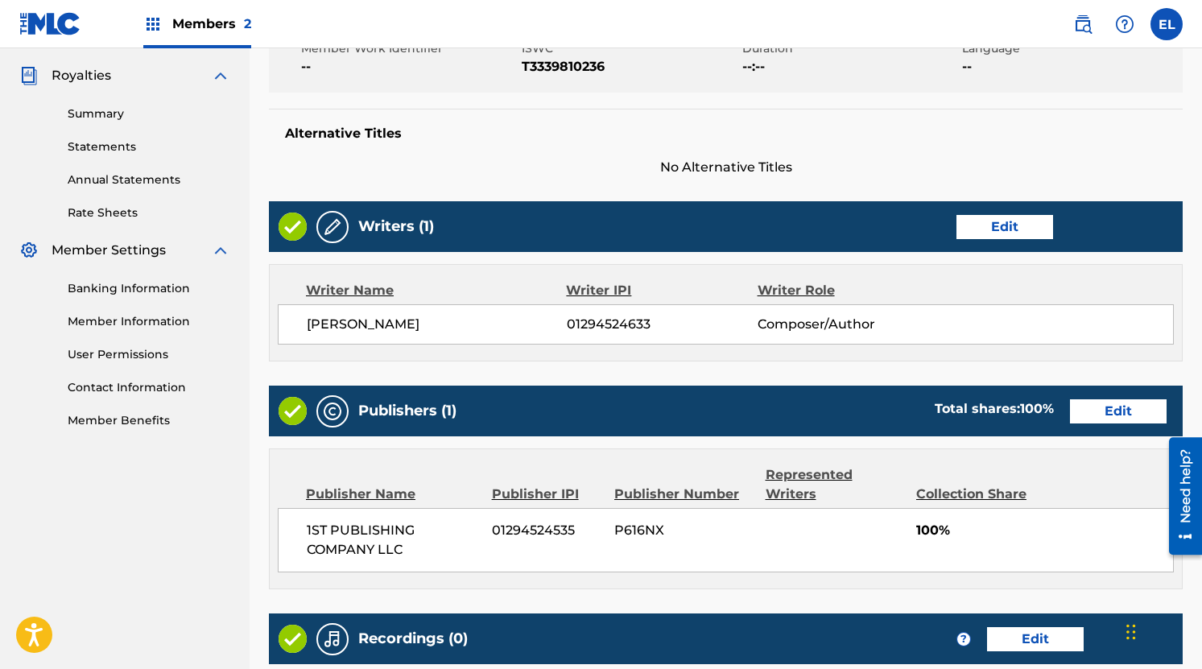
scroll to position [677, 0]
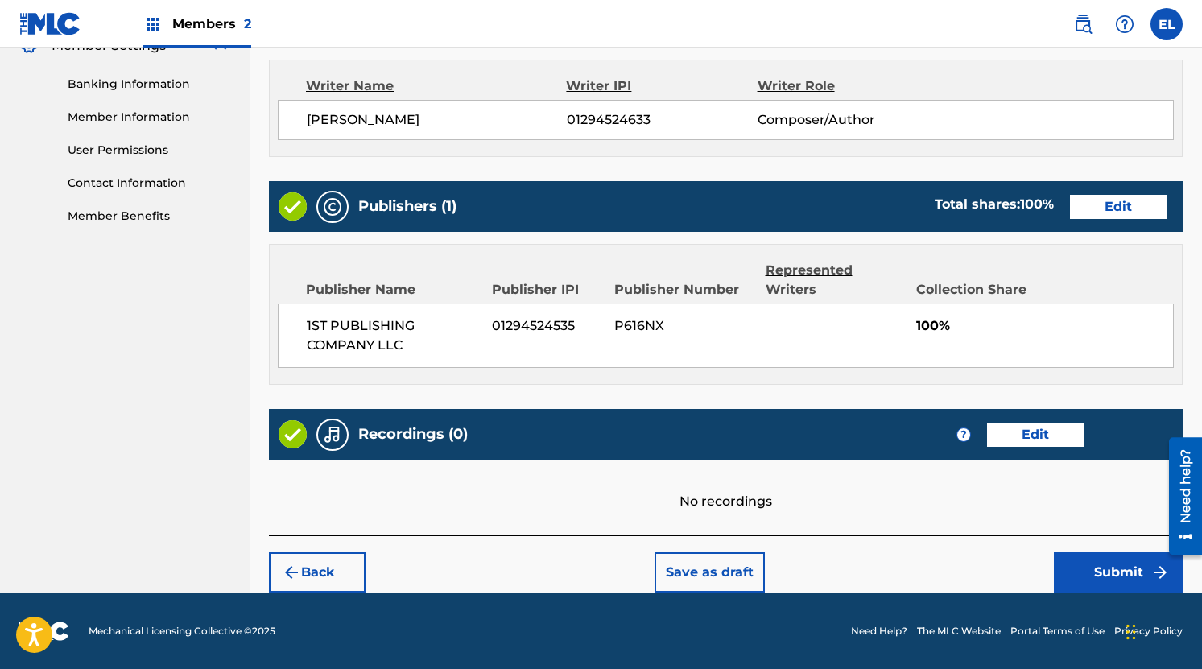
click at [1080, 565] on button "Submit" at bounding box center [1117, 572] width 129 height 40
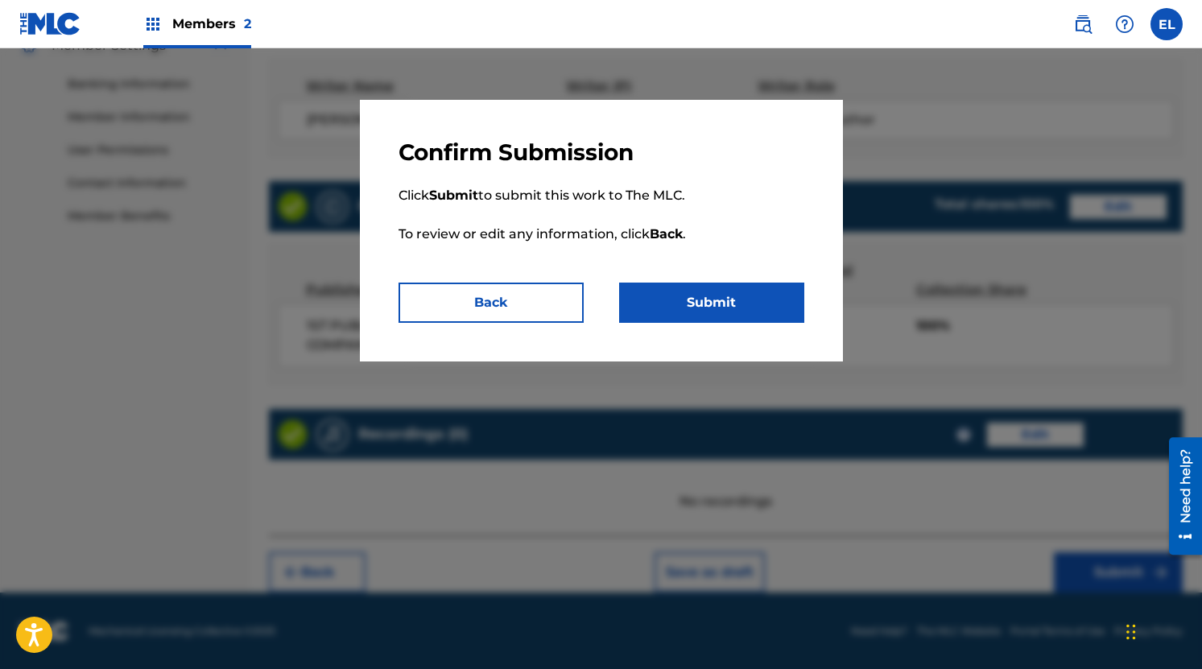
click at [715, 308] on button "Submit" at bounding box center [711, 302] width 185 height 40
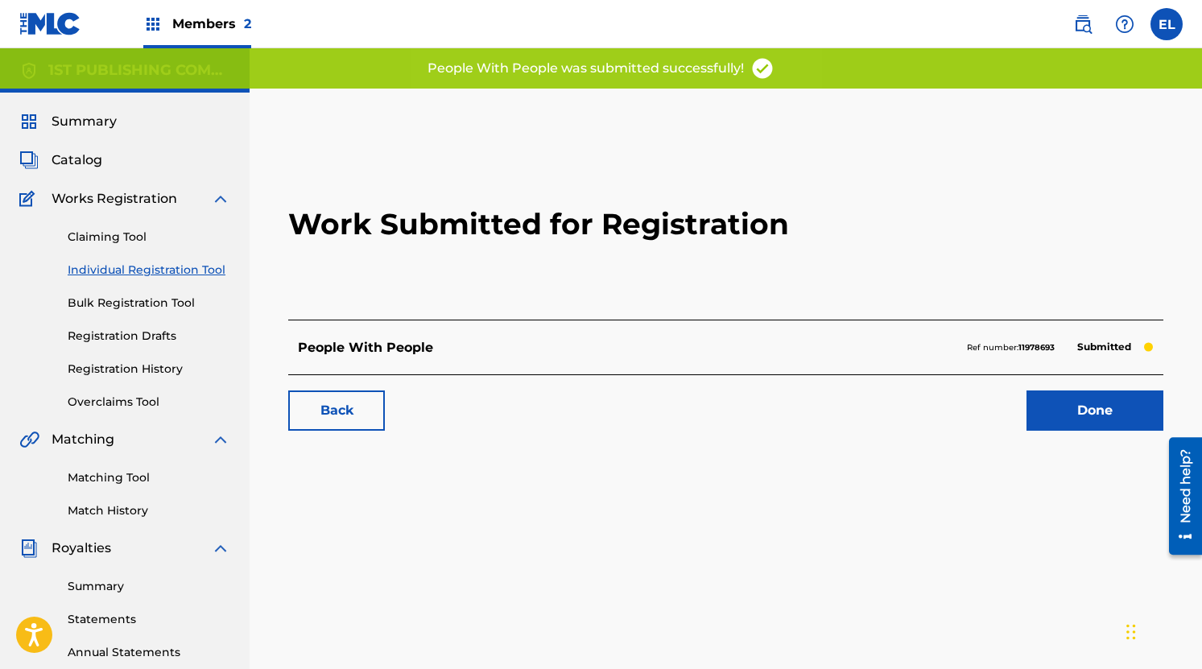
click at [1082, 418] on link "Done" at bounding box center [1094, 410] width 137 height 40
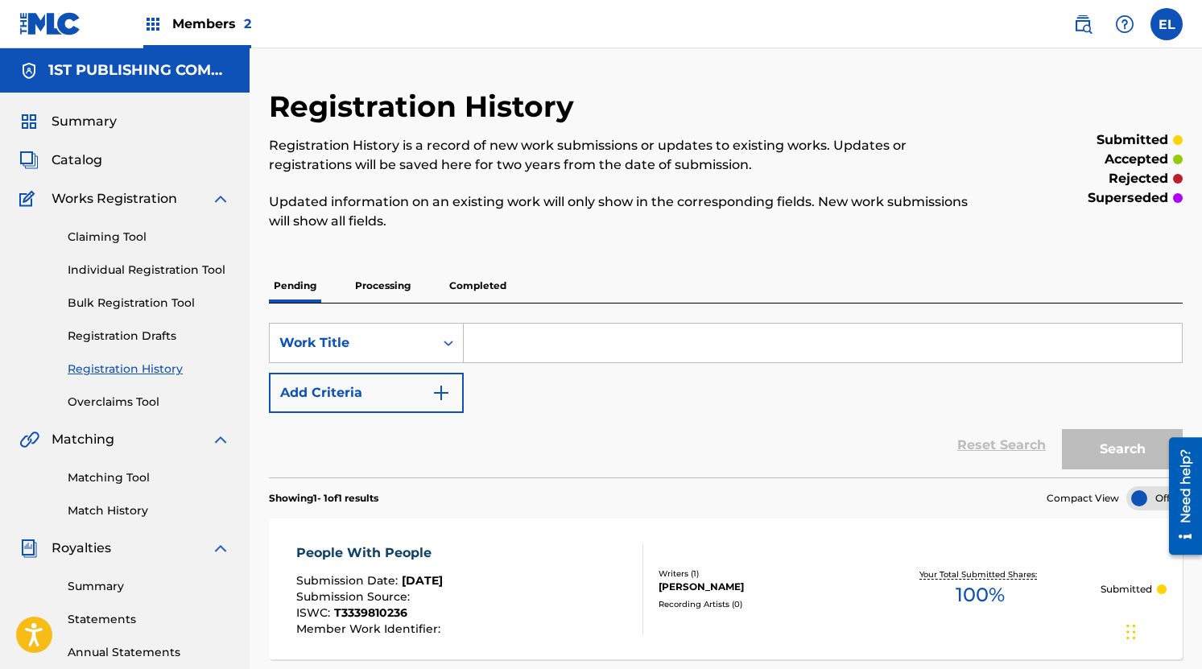
click at [81, 155] on span "Catalog" at bounding box center [77, 159] width 51 height 19
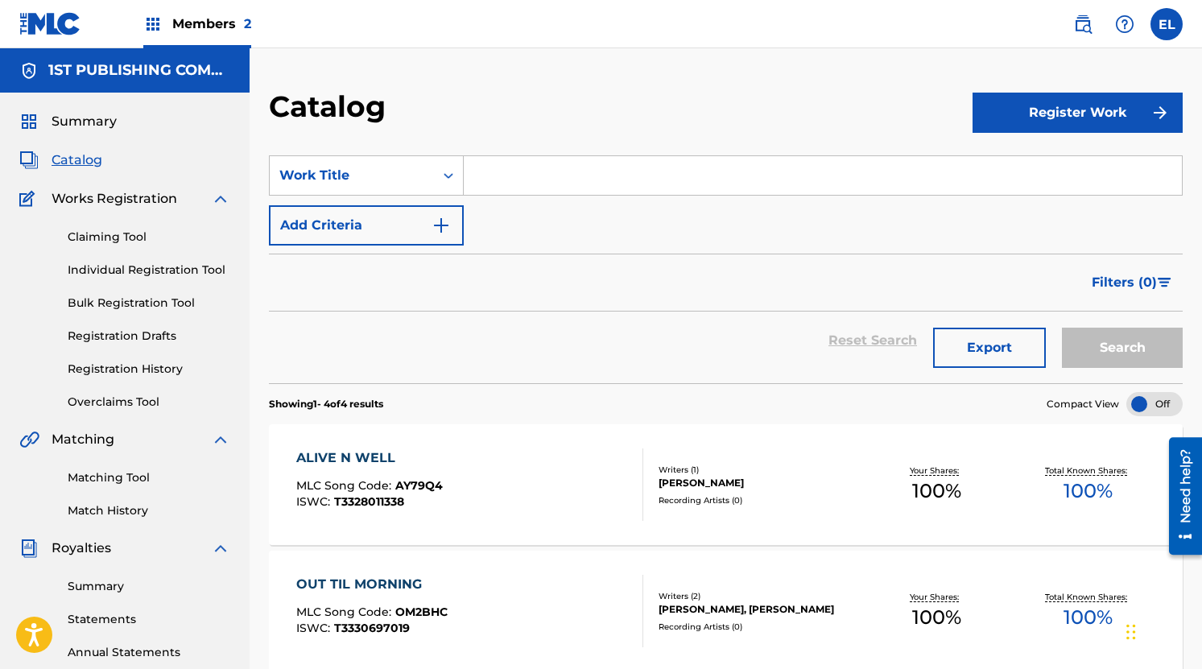
click at [60, 123] on span "Summary" at bounding box center [84, 121] width 65 height 19
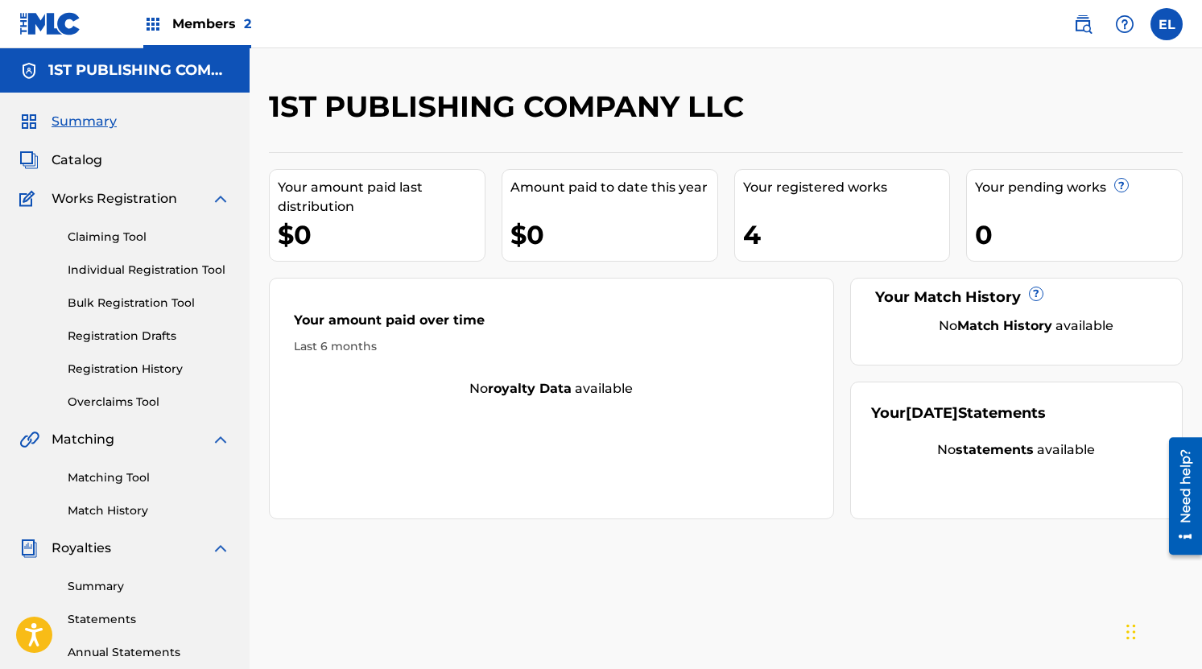
click at [113, 400] on link "Overclaims Tool" at bounding box center [149, 402] width 163 height 17
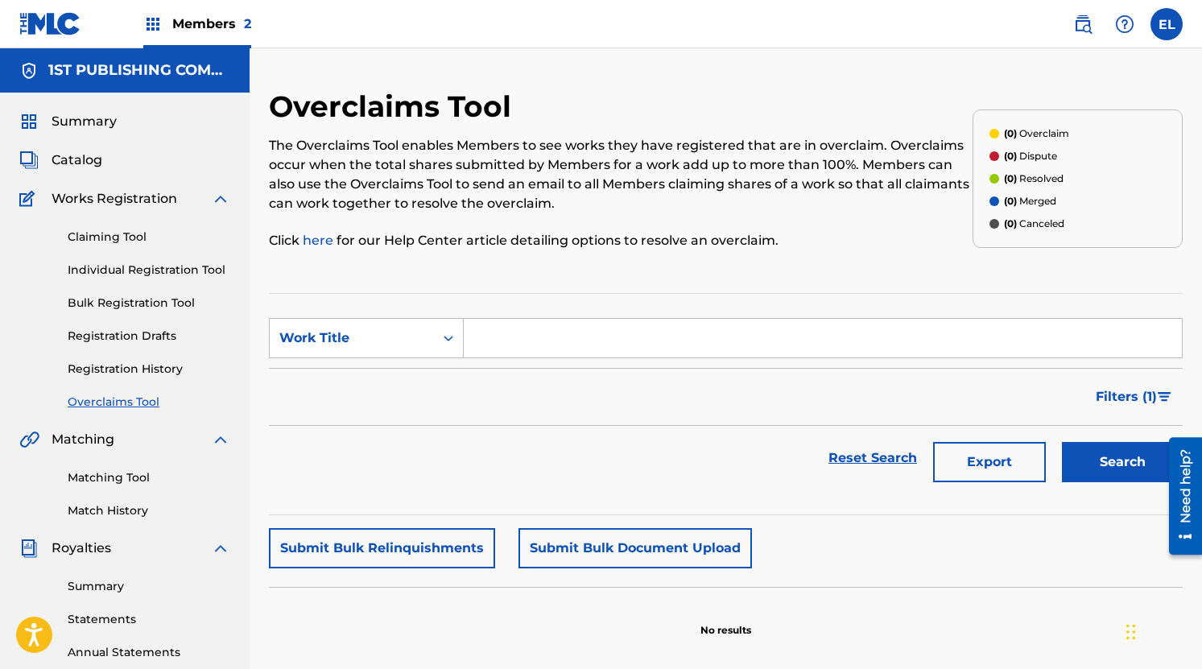
click at [123, 365] on link "Registration History" at bounding box center [149, 369] width 163 height 17
